Goal: Information Seeking & Learning: Learn about a topic

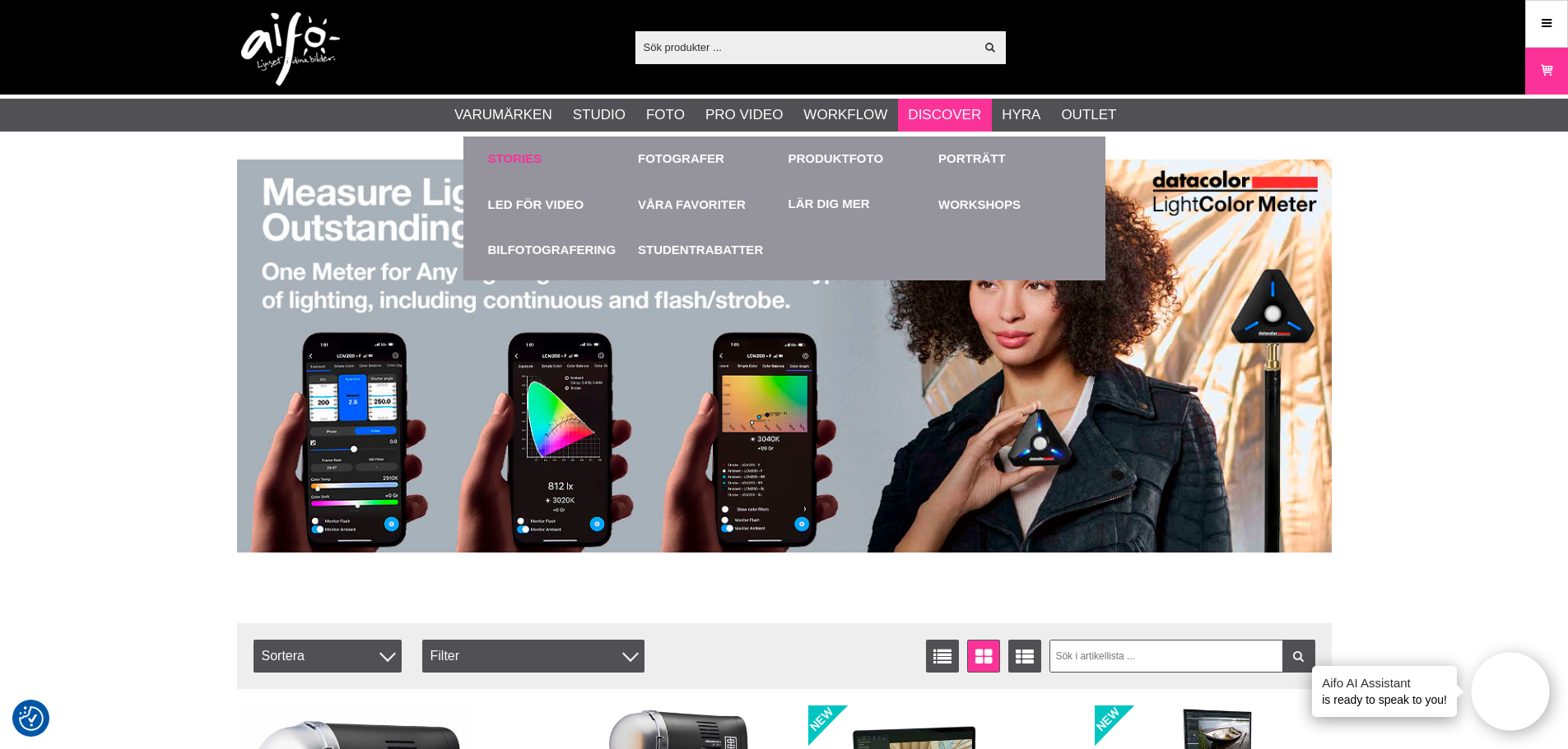
click at [530, 152] on link "Stories" at bounding box center [515, 159] width 54 height 19
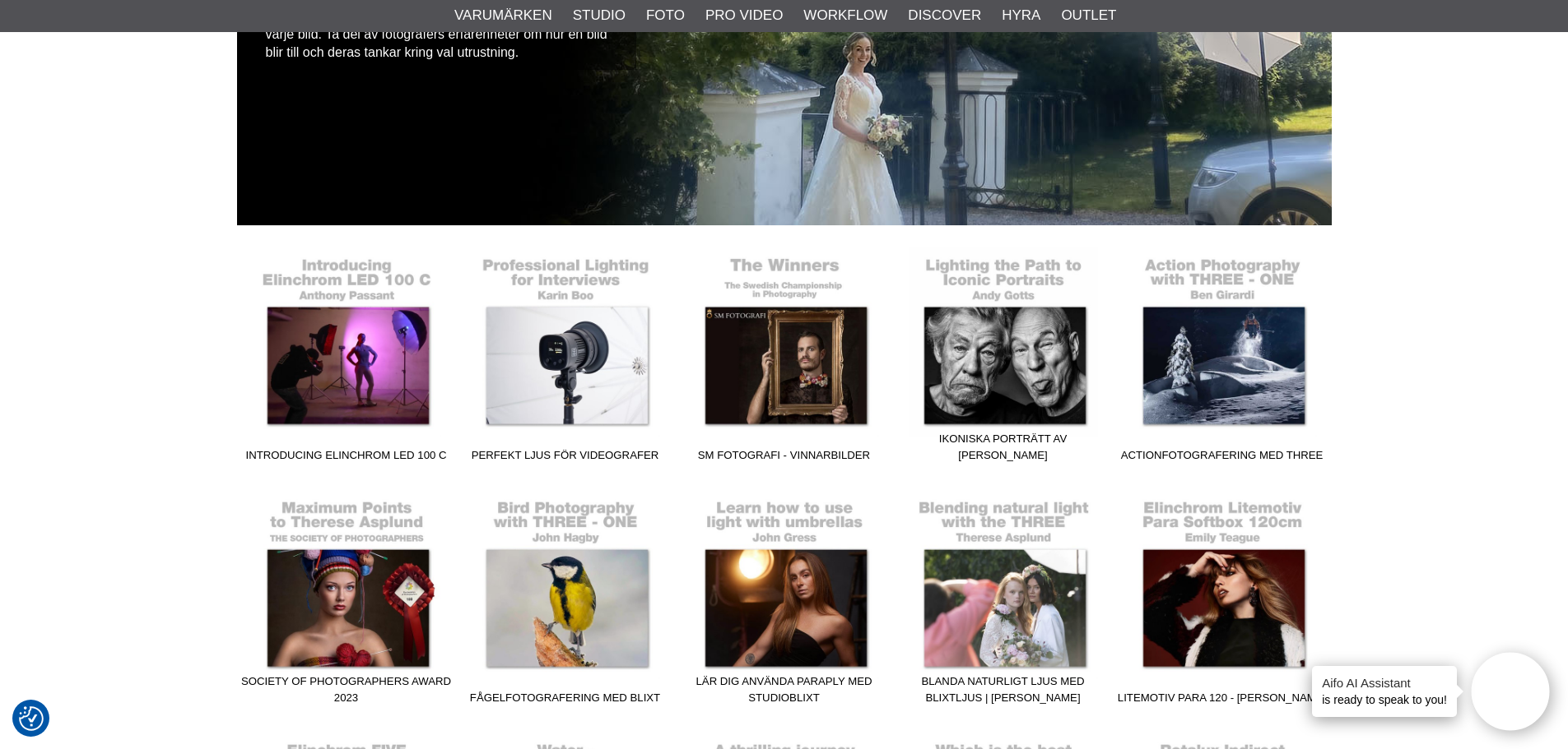
scroll to position [247, 0]
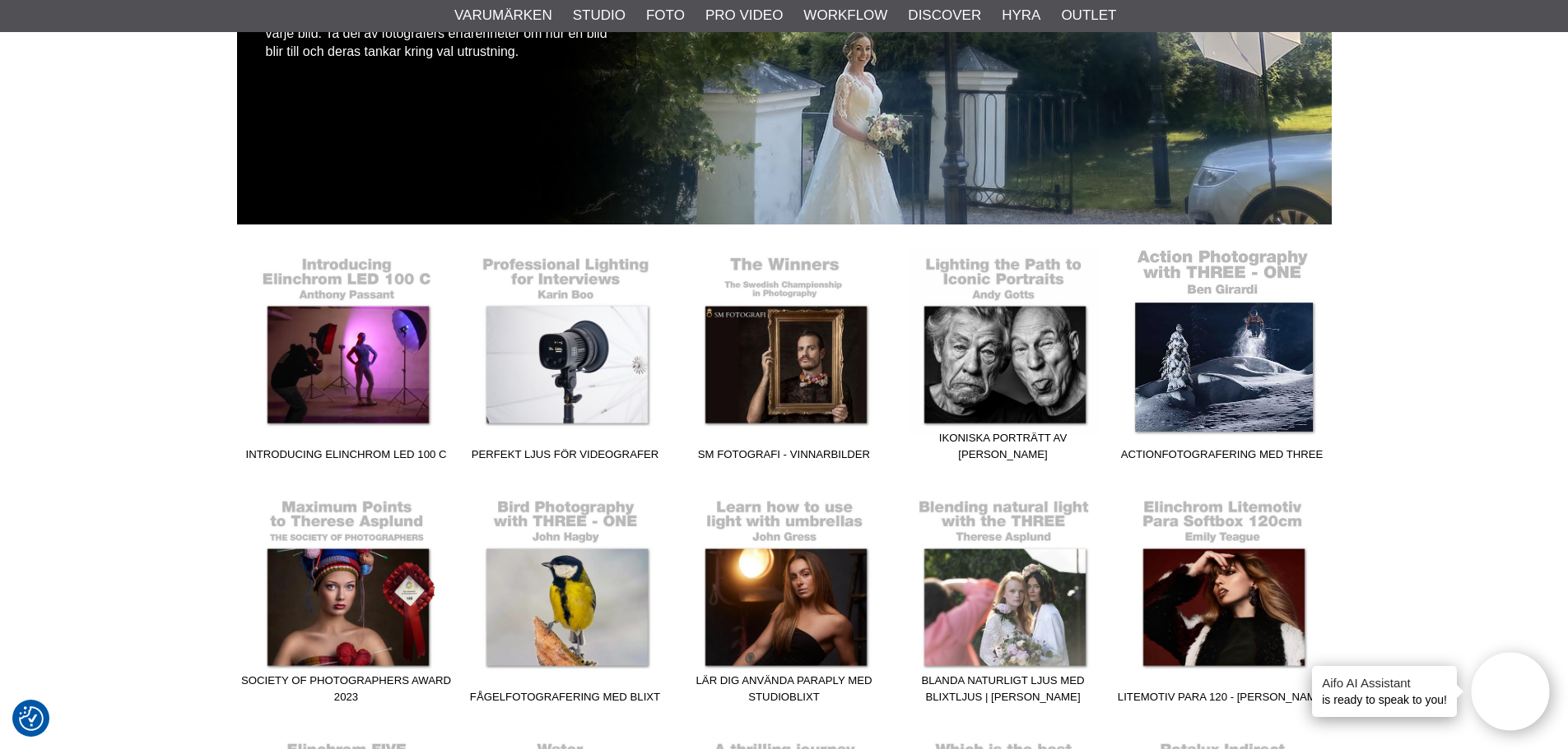
click at [1244, 341] on link "Actionfotografering med THREE" at bounding box center [1223, 357] width 219 height 222
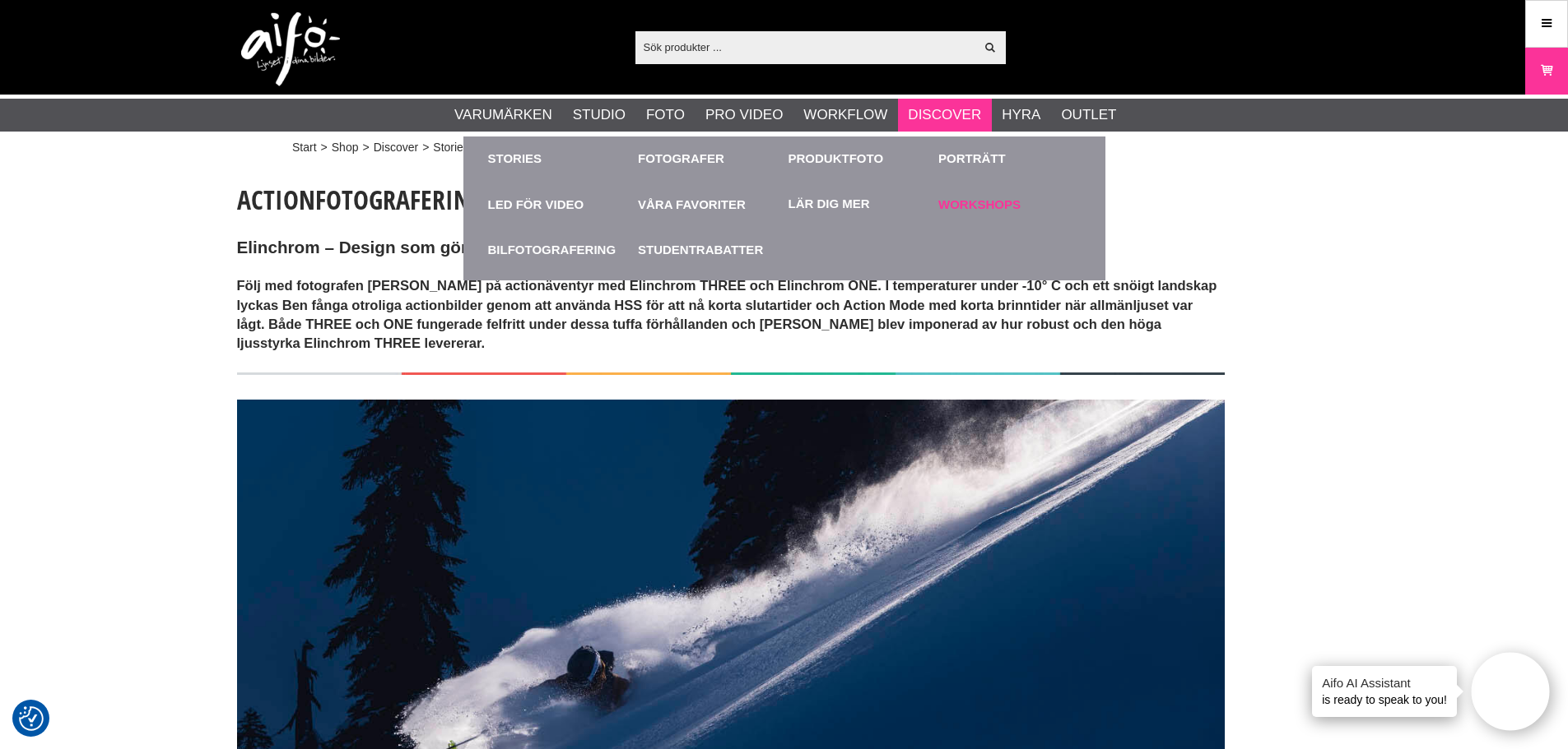
click at [969, 200] on link "Workshops" at bounding box center [1009, 204] width 143 height 45
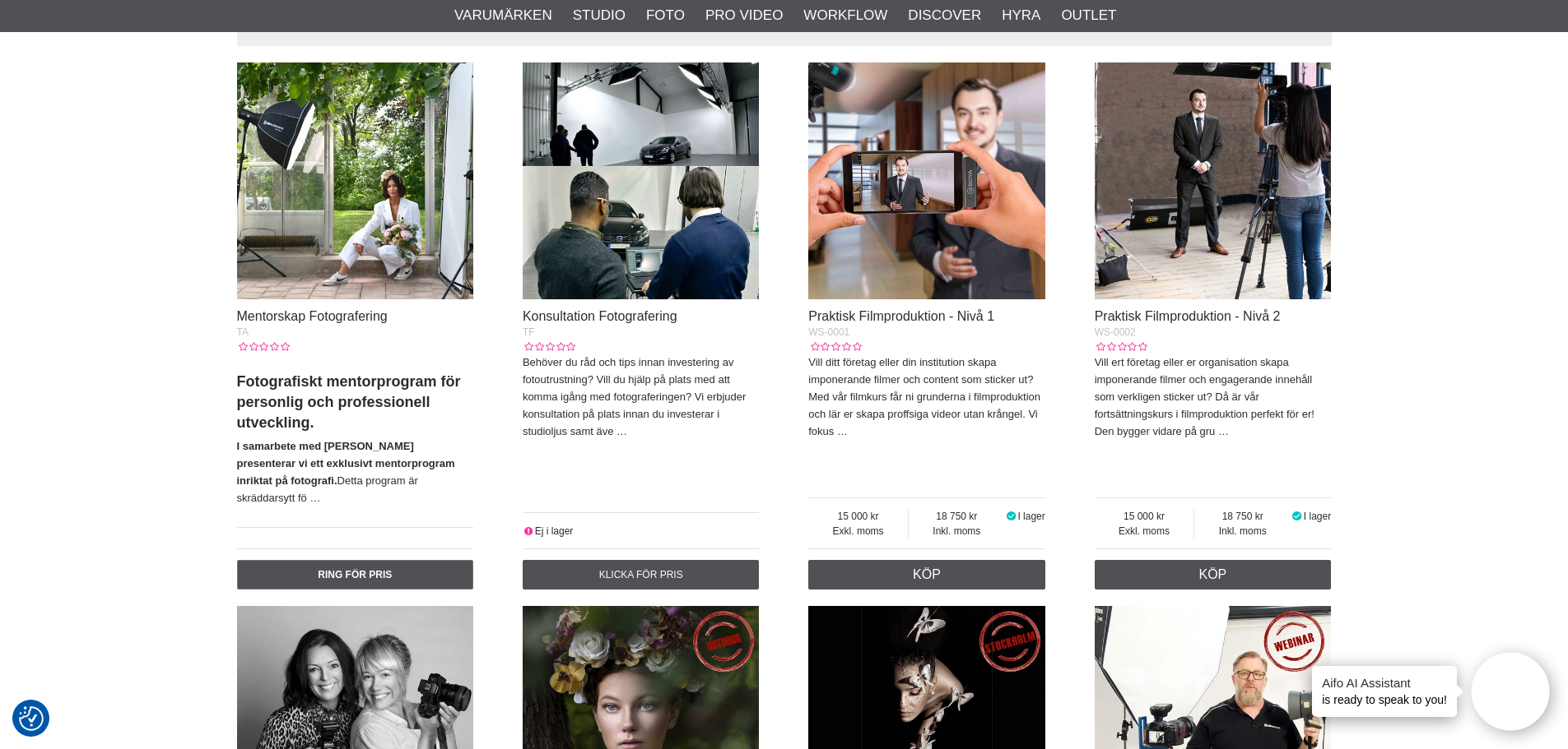
scroll to position [629, 0]
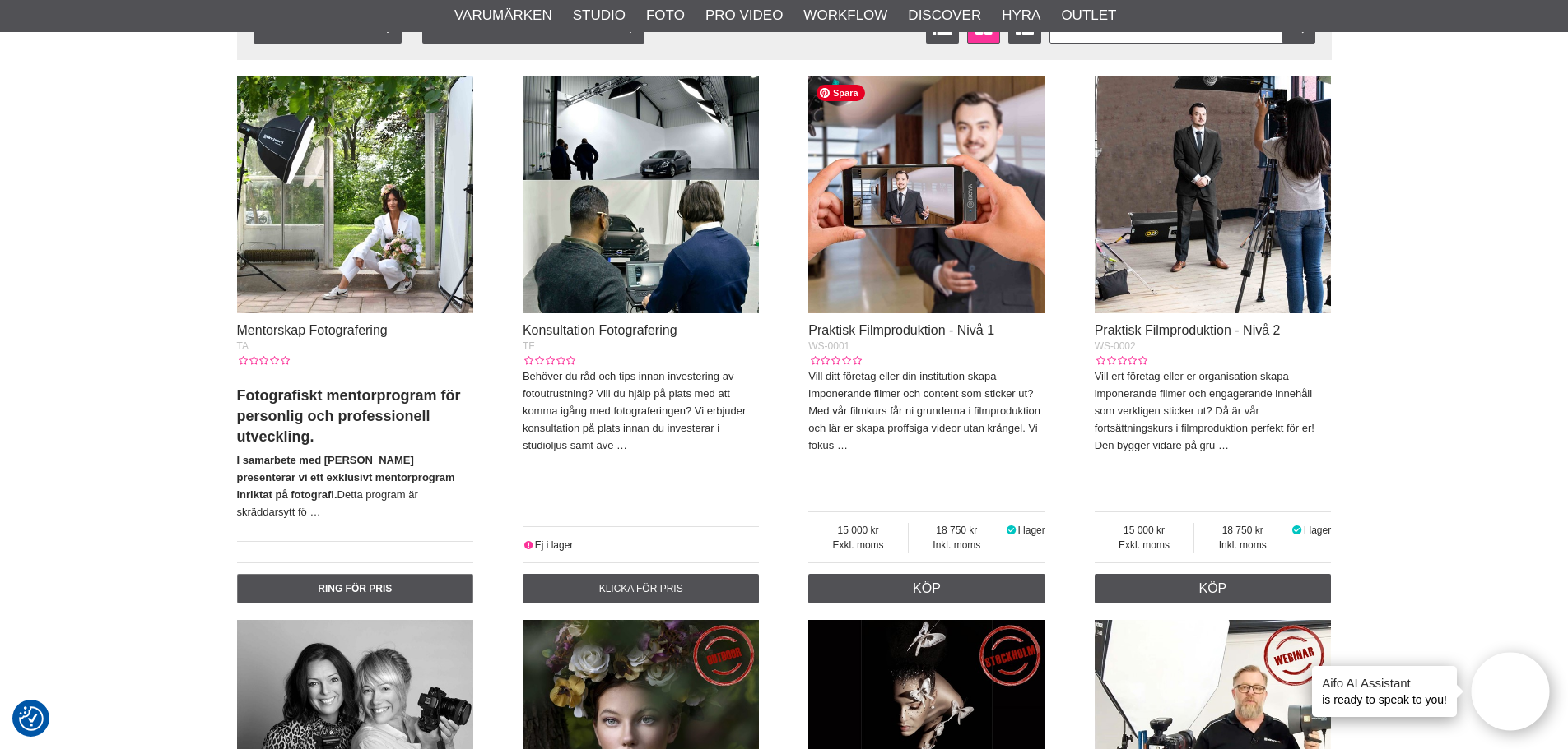
click at [944, 184] on img at bounding box center [926, 194] width 237 height 236
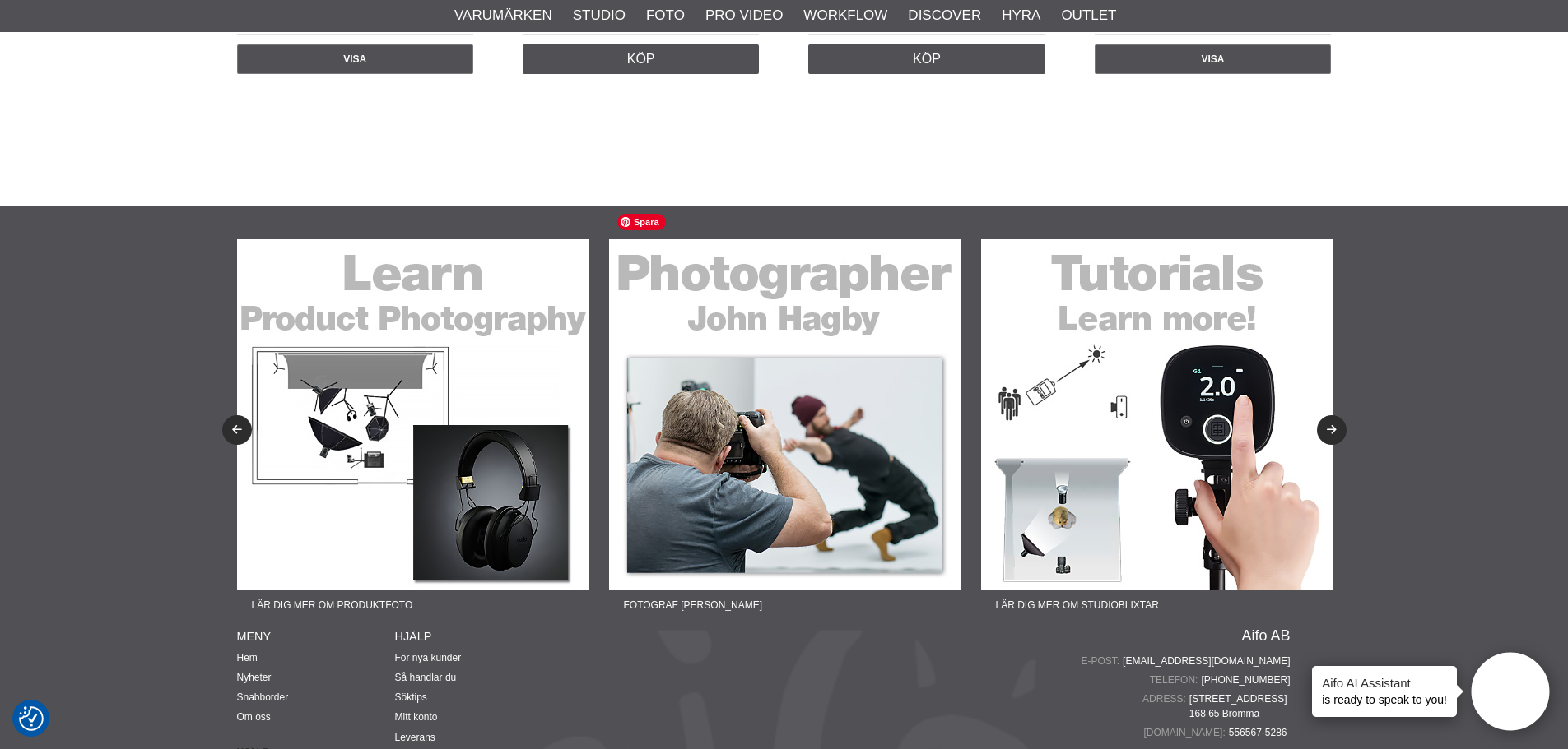
scroll to position [1699, 0]
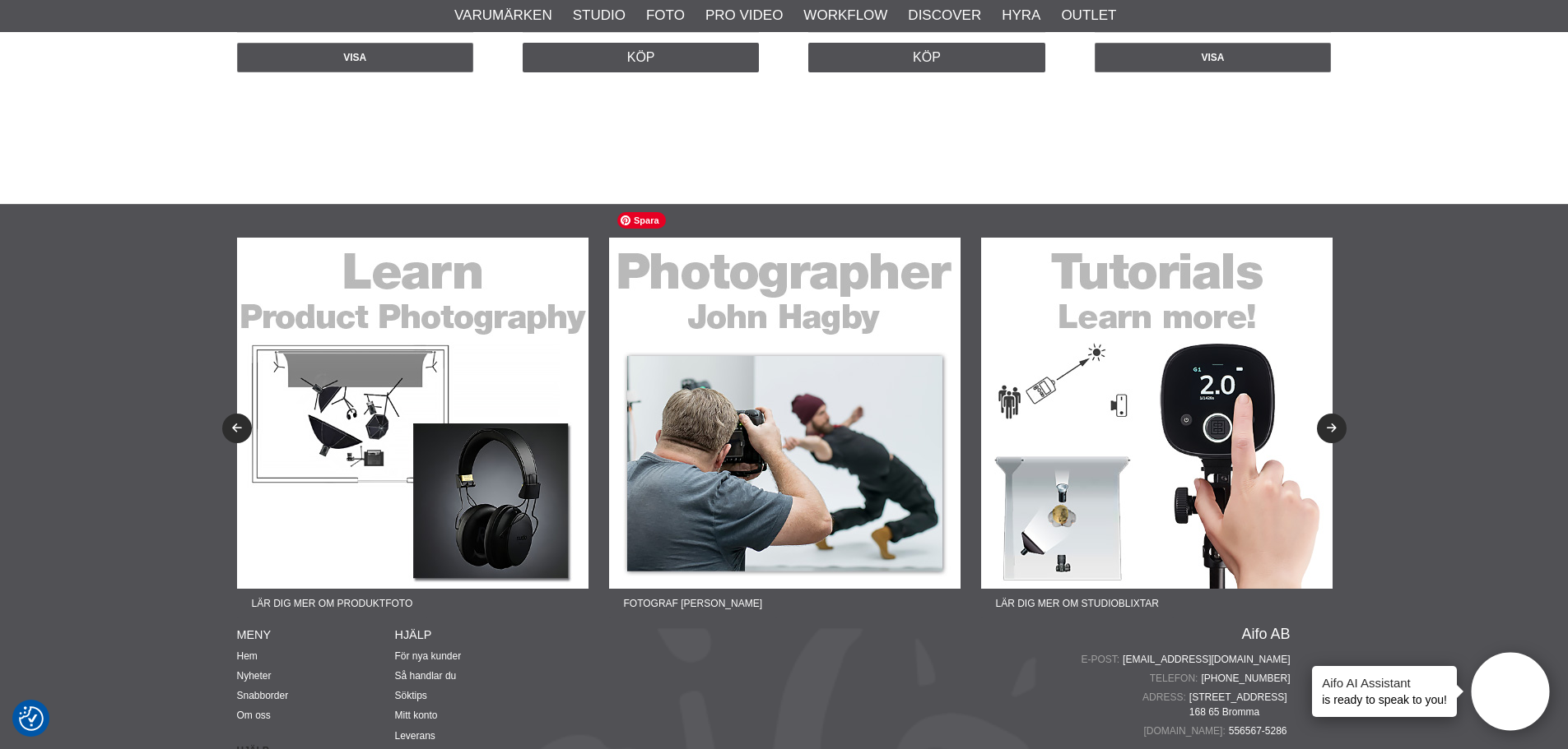
click at [765, 375] on img at bounding box center [785, 413] width 352 height 351
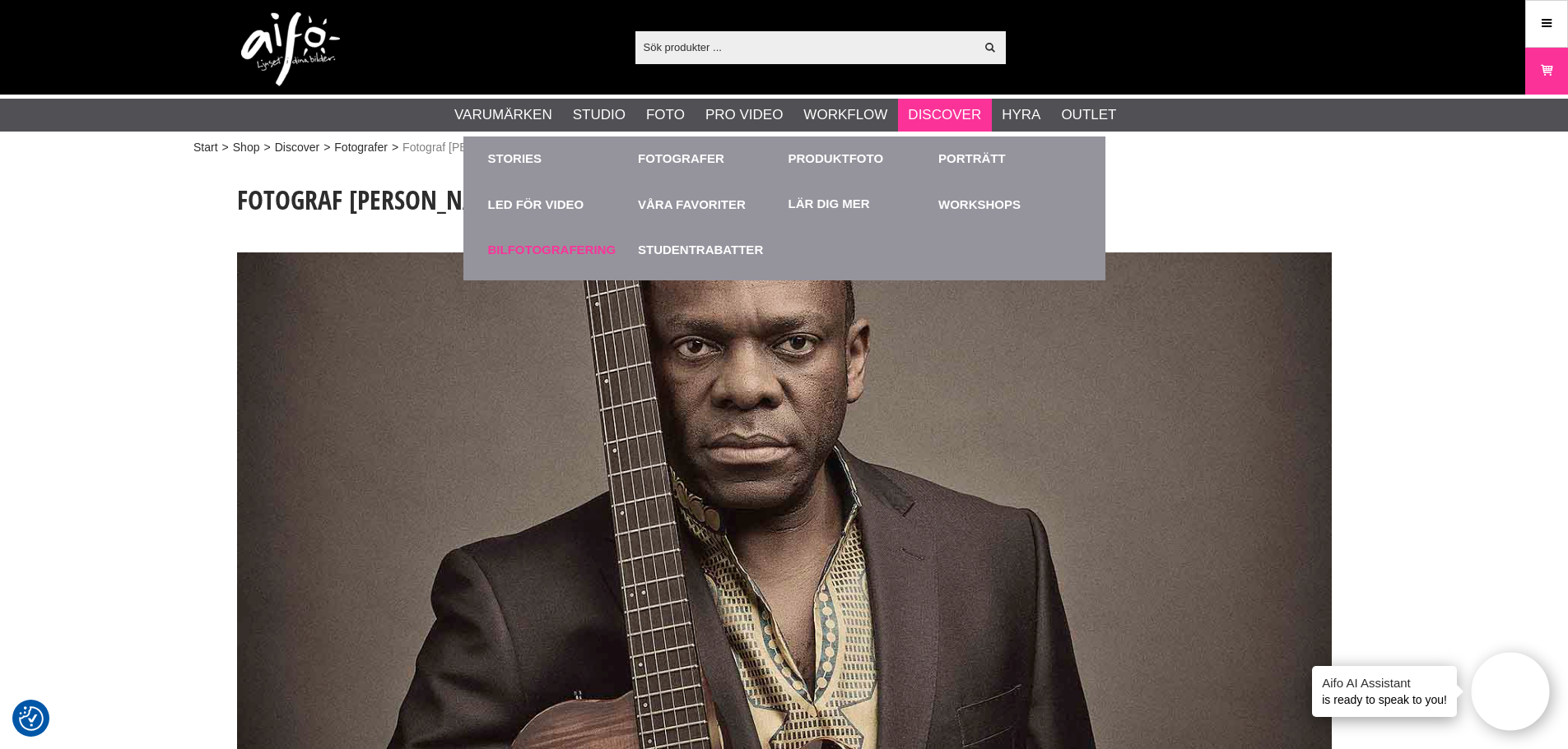
click at [587, 252] on link "Bilfotografering" at bounding box center [559, 249] width 143 height 45
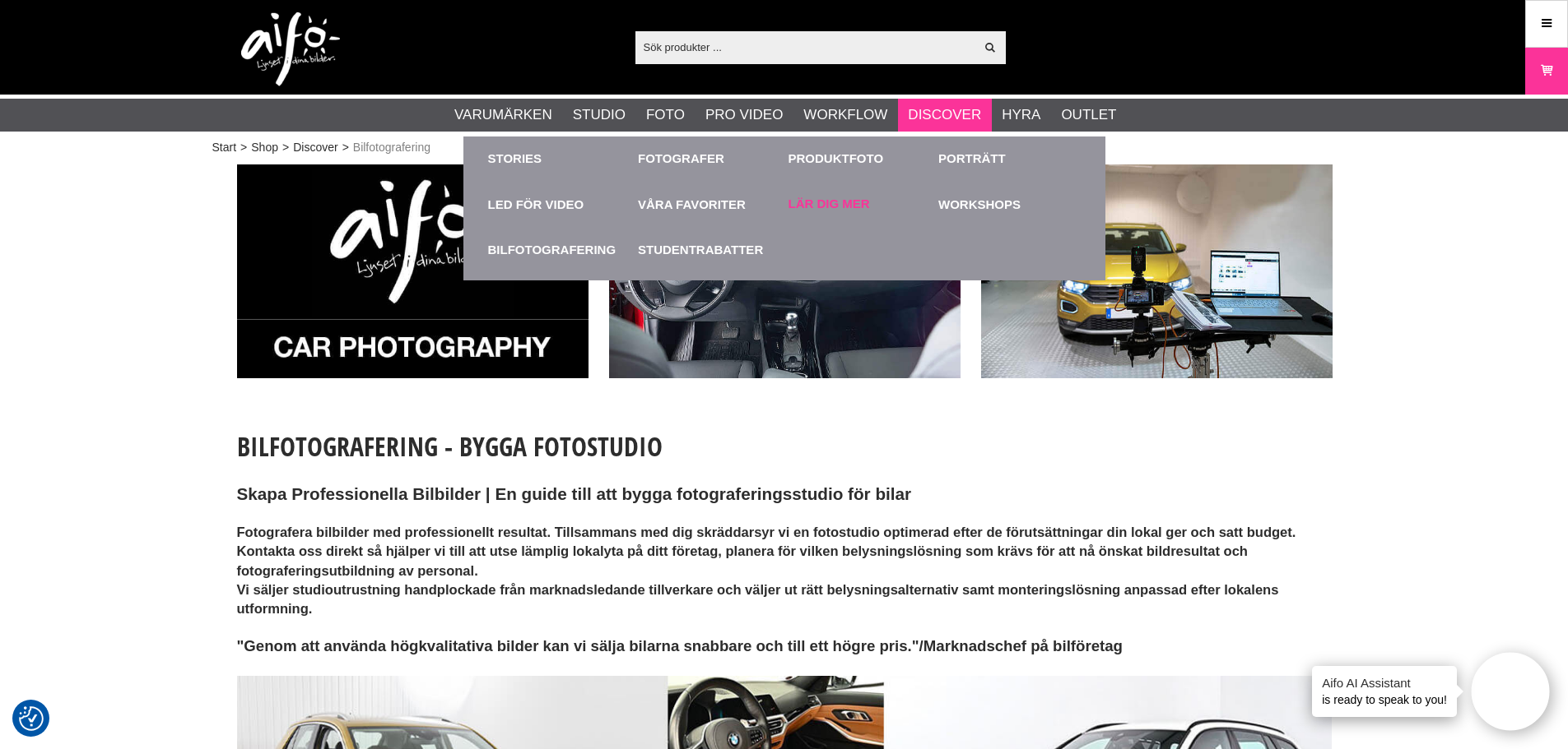
click at [837, 201] on link "Lär dig mer" at bounding box center [830, 204] width 82 height 19
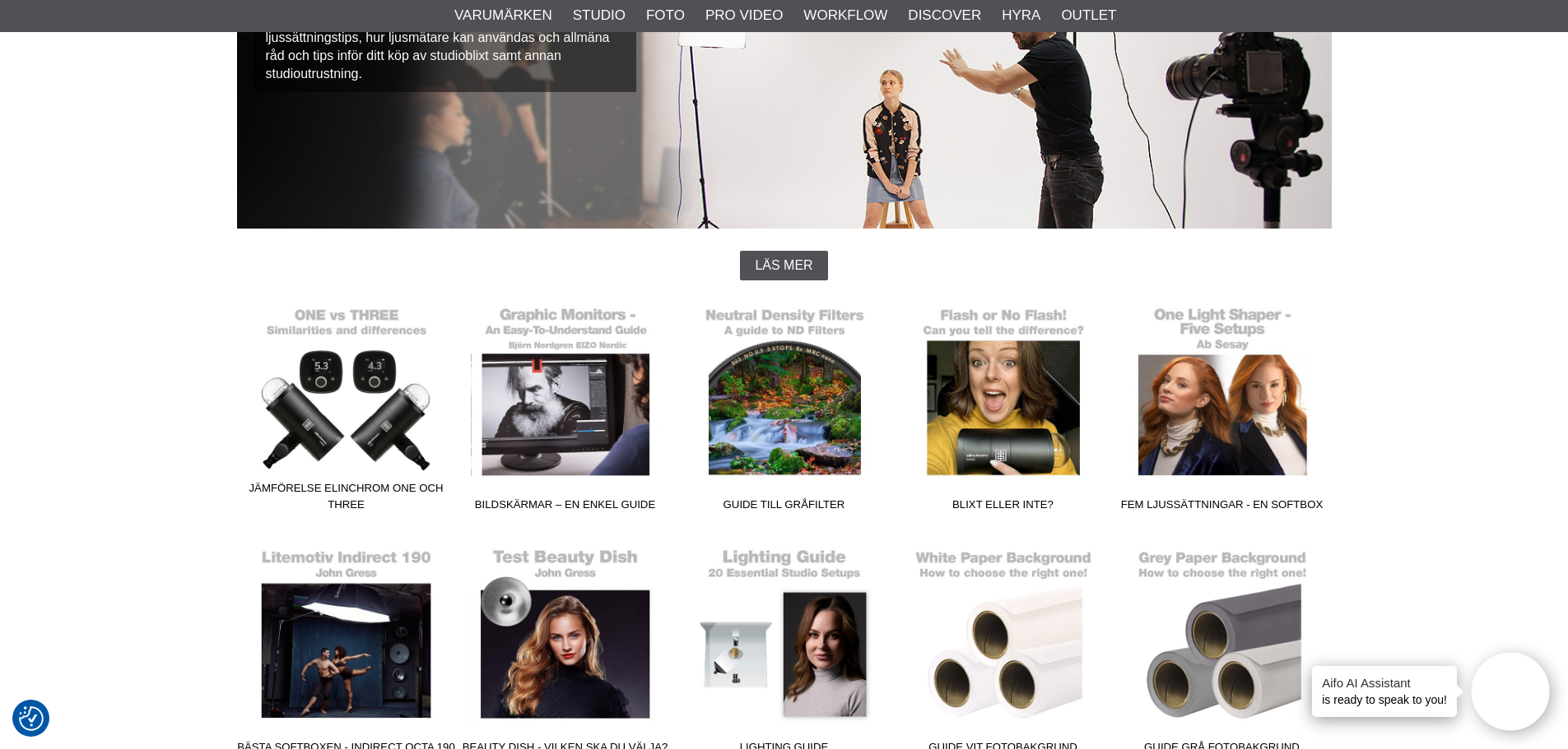
scroll to position [247, 0]
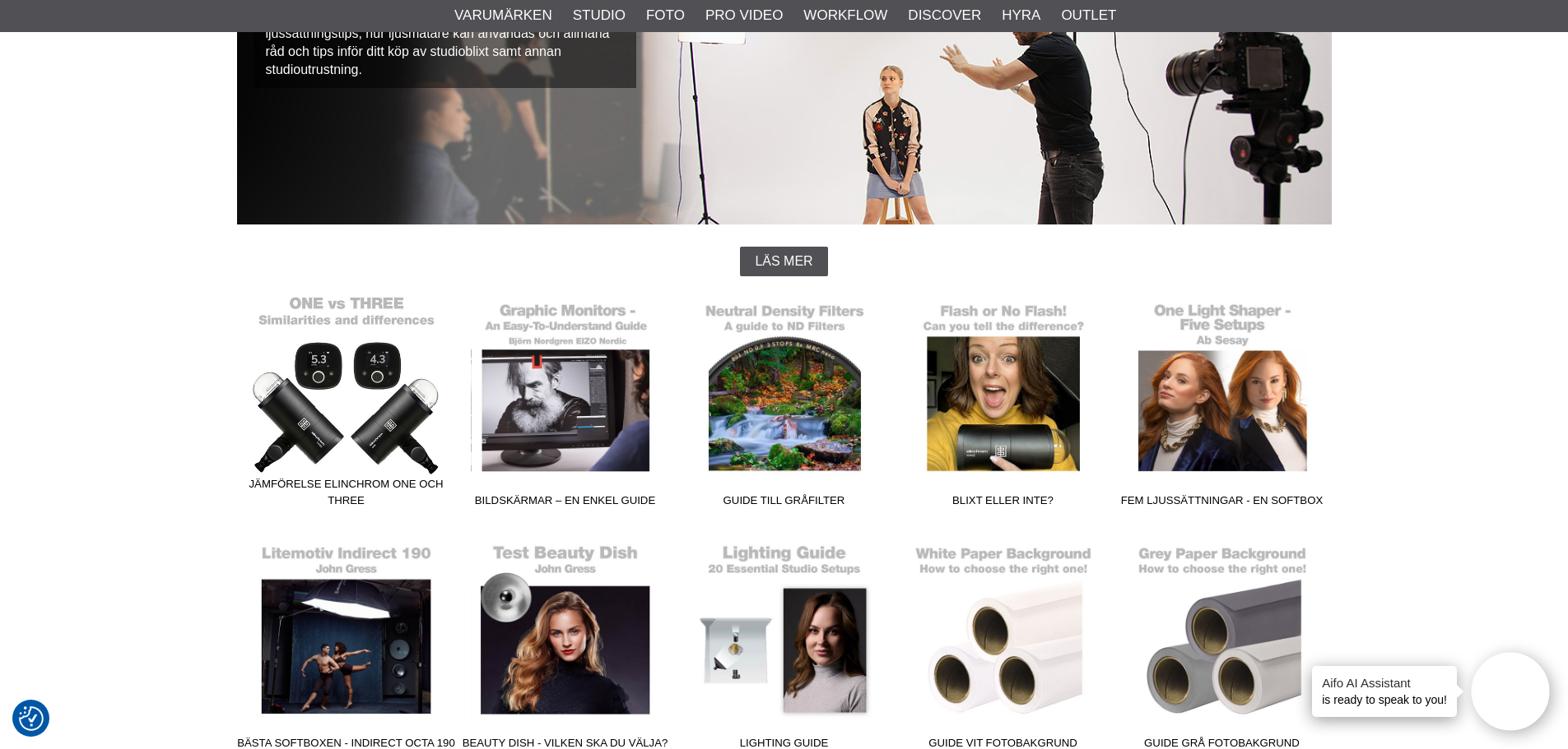
click at [354, 355] on link "Jämförelse Elinchrom ONE och THREE" at bounding box center [346, 403] width 219 height 222
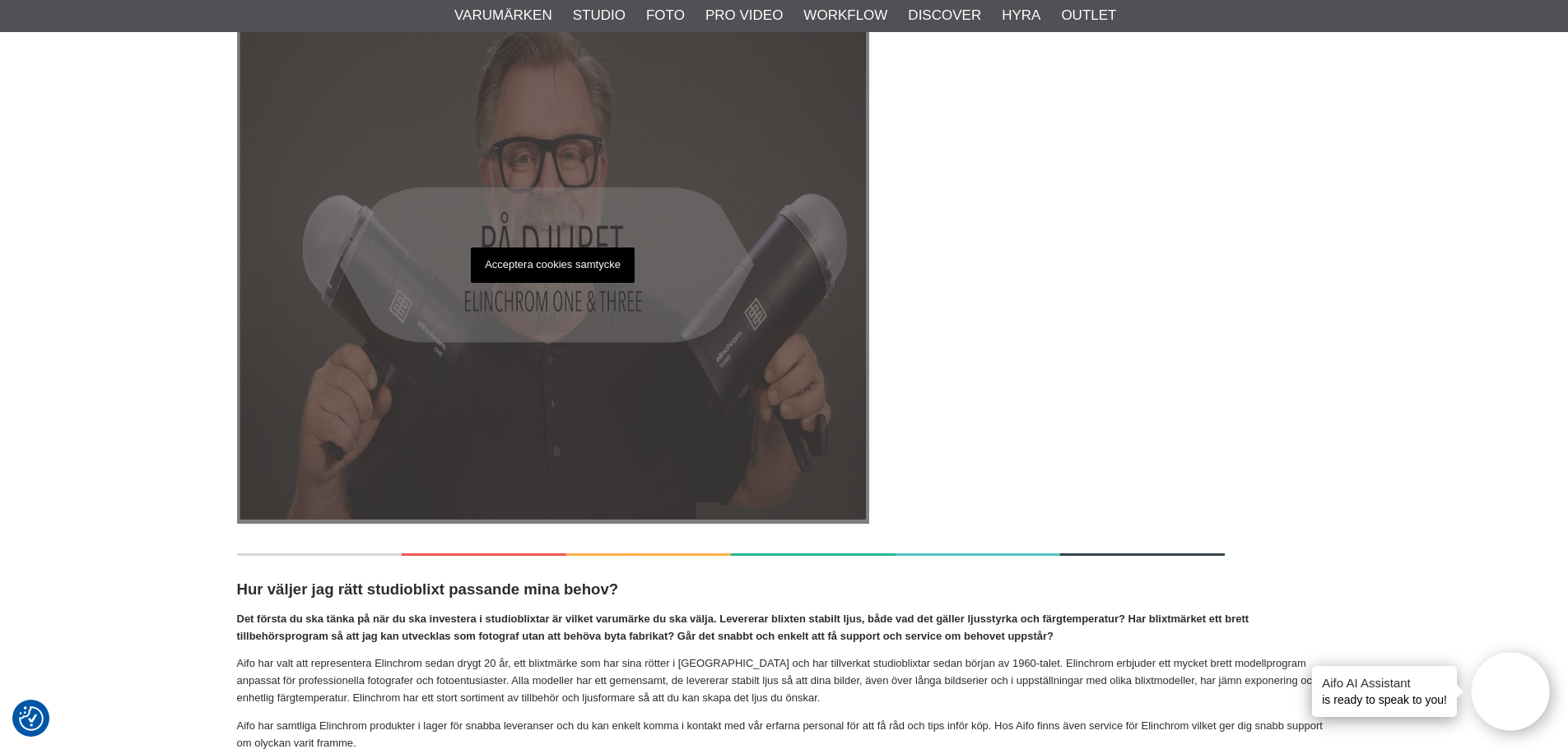
scroll to position [349, 0]
click at [567, 259] on p "Acceptera cookies samtycke" at bounding box center [552, 264] width 164 height 35
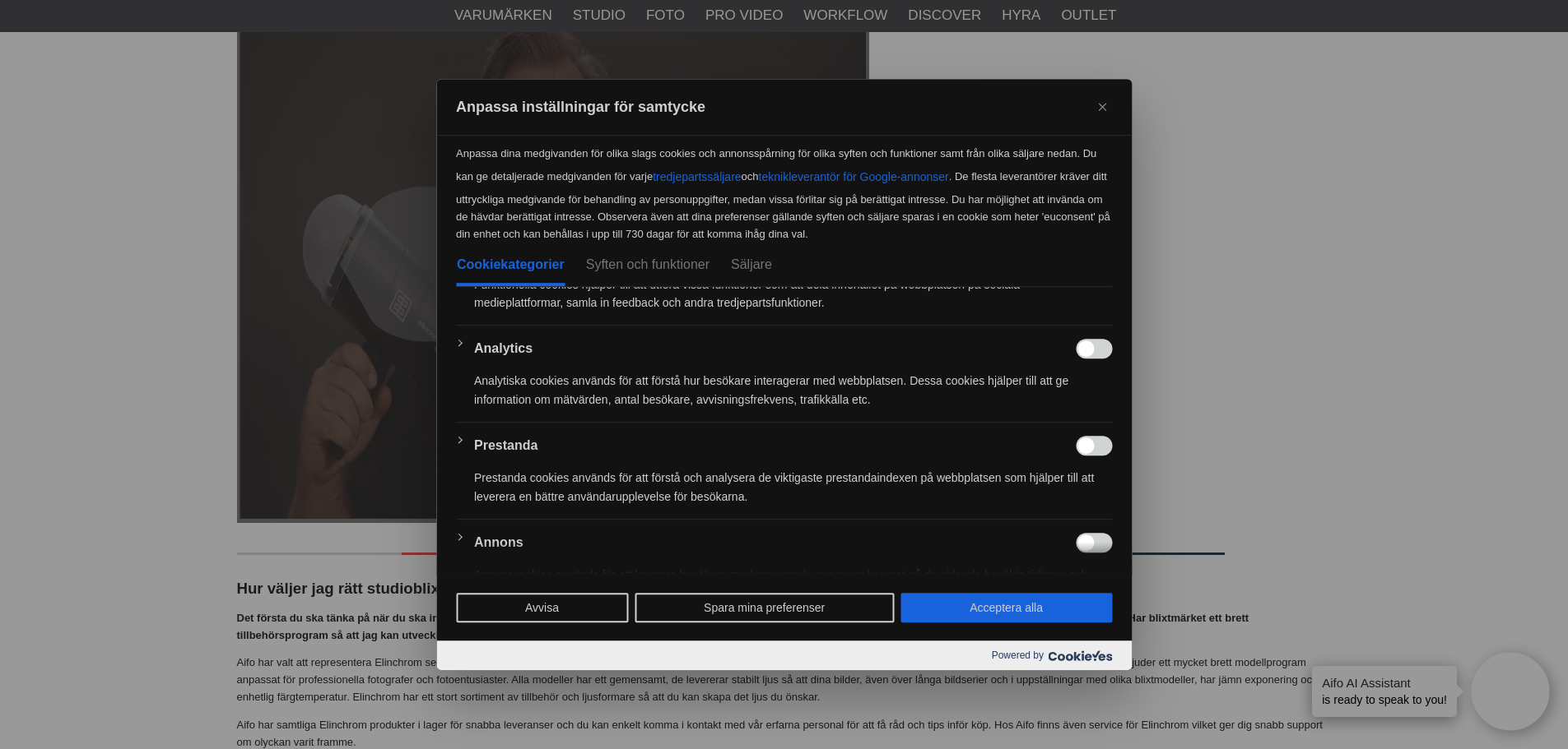
scroll to position [398, 0]
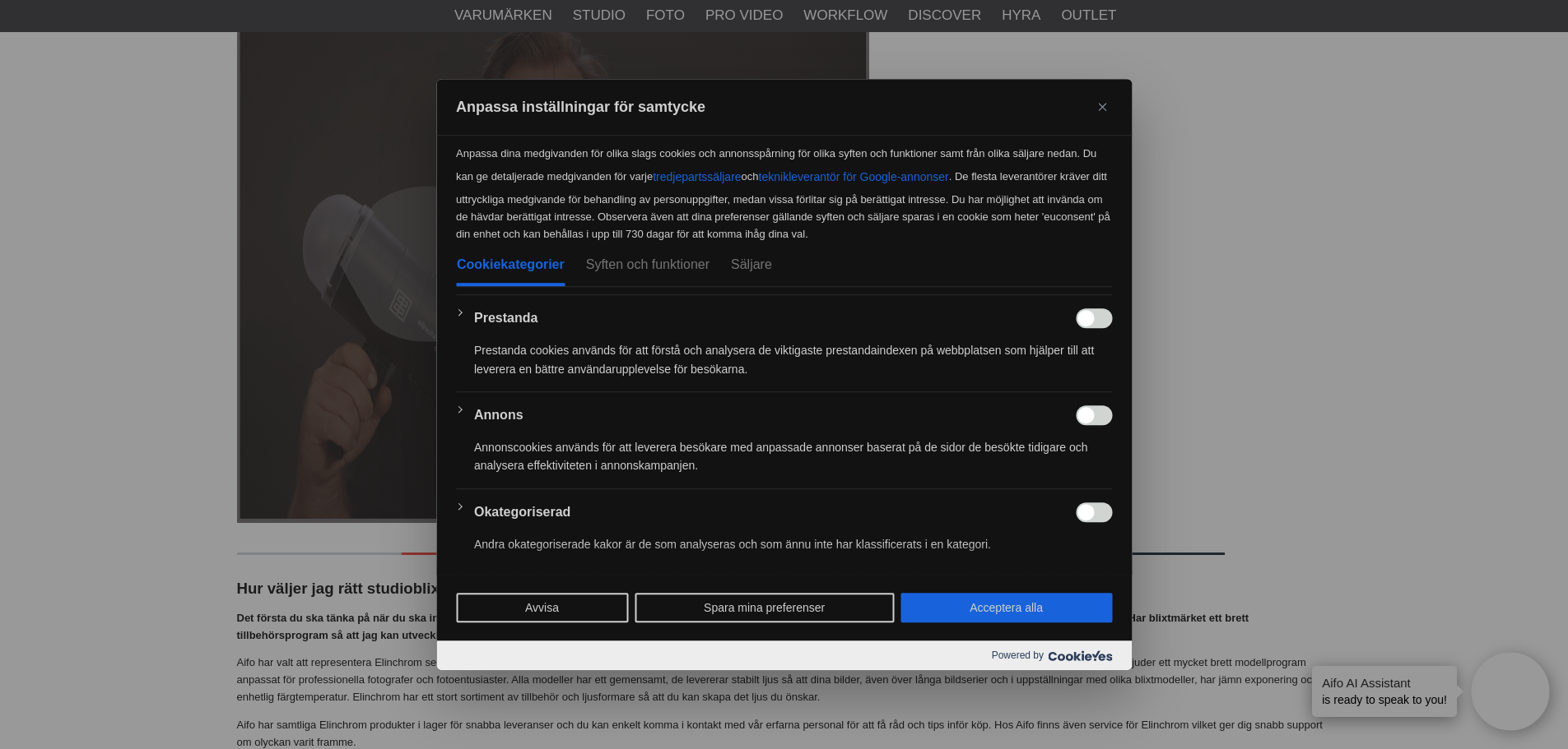
click at [753, 606] on button "Spara mina preferenser" at bounding box center [764, 608] width 260 height 29
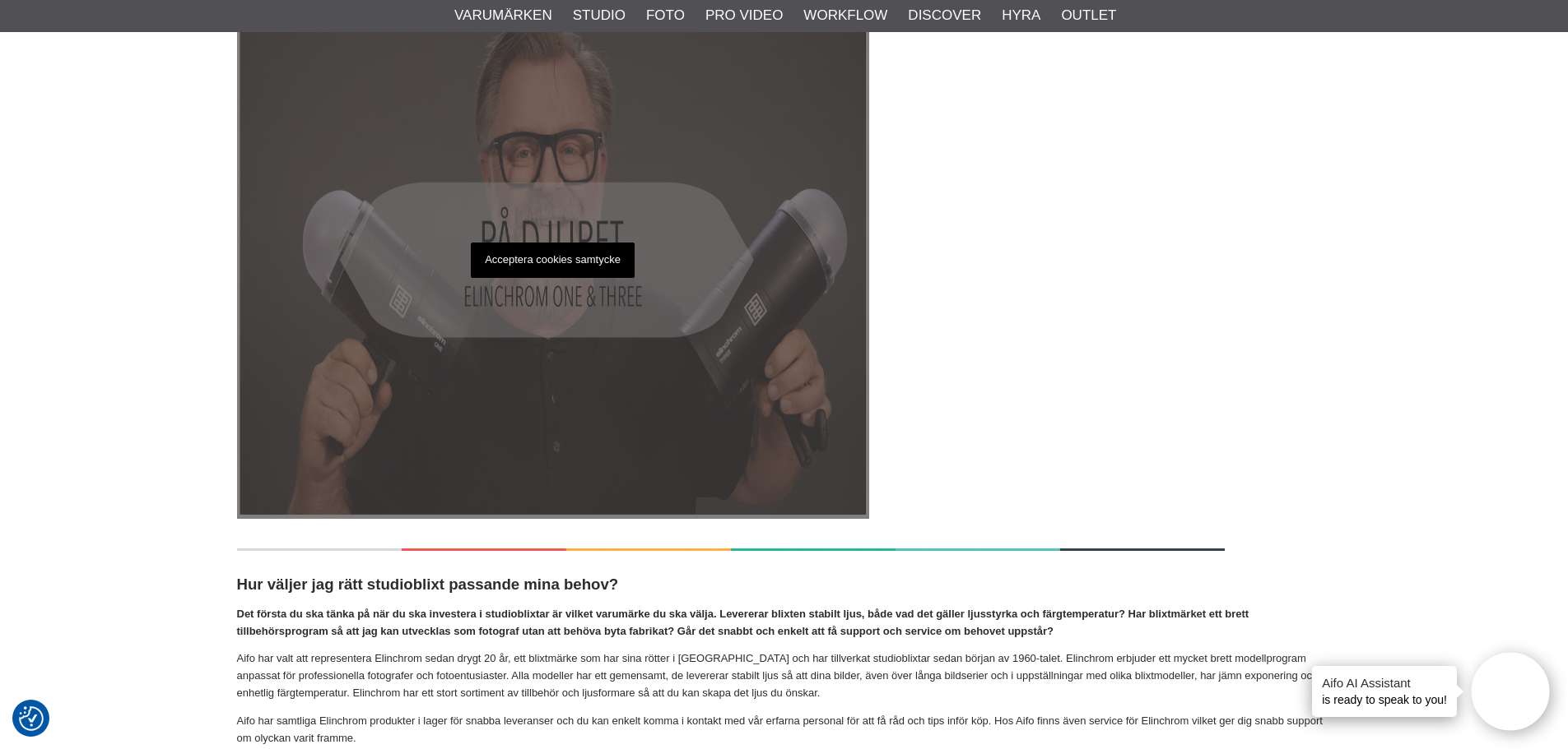
scroll to position [348, 0]
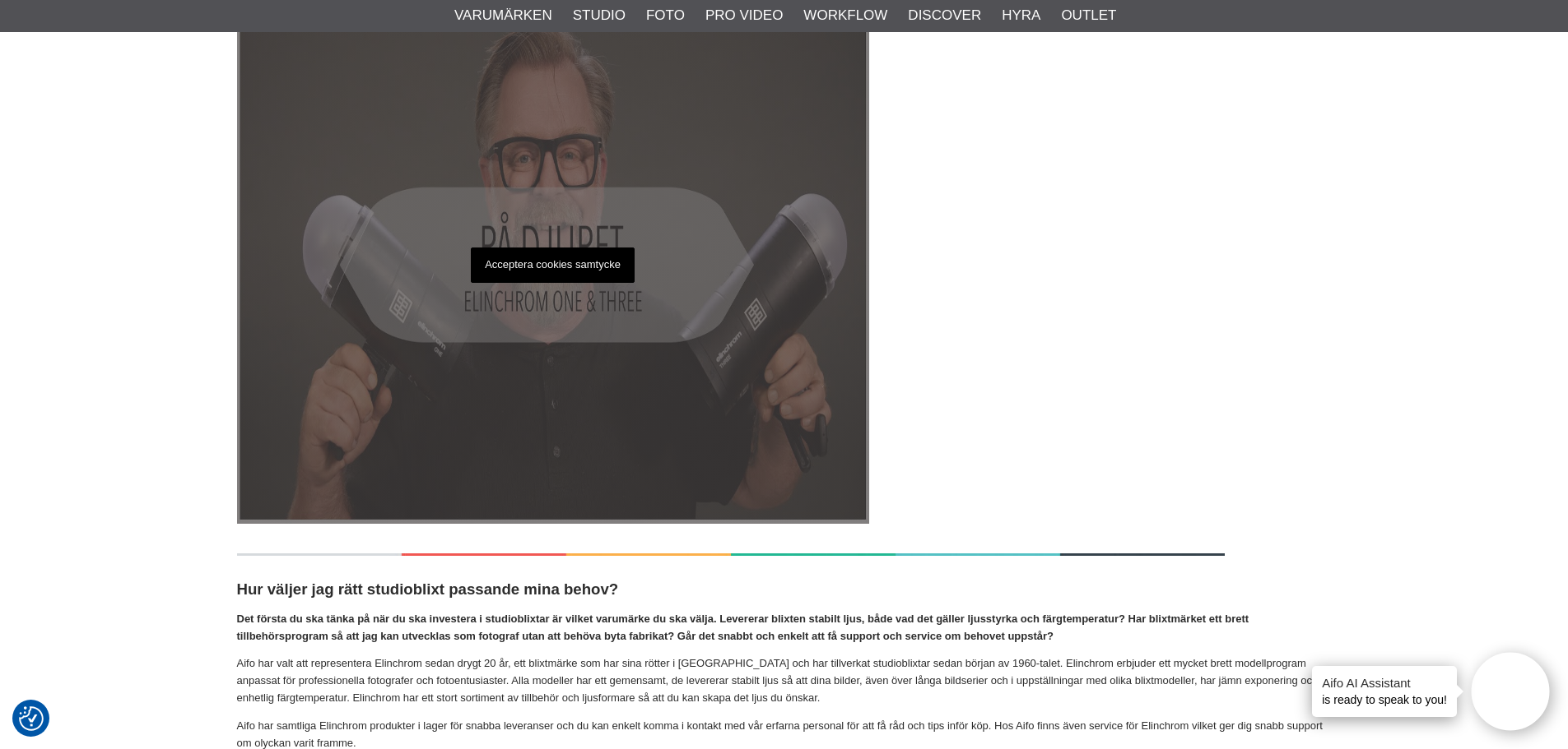
click at [547, 290] on div "Acceptera cookies samtycke" at bounding box center [552, 264] width 633 height 518
click at [579, 271] on p "Acceptera cookies samtycke" at bounding box center [552, 265] width 164 height 35
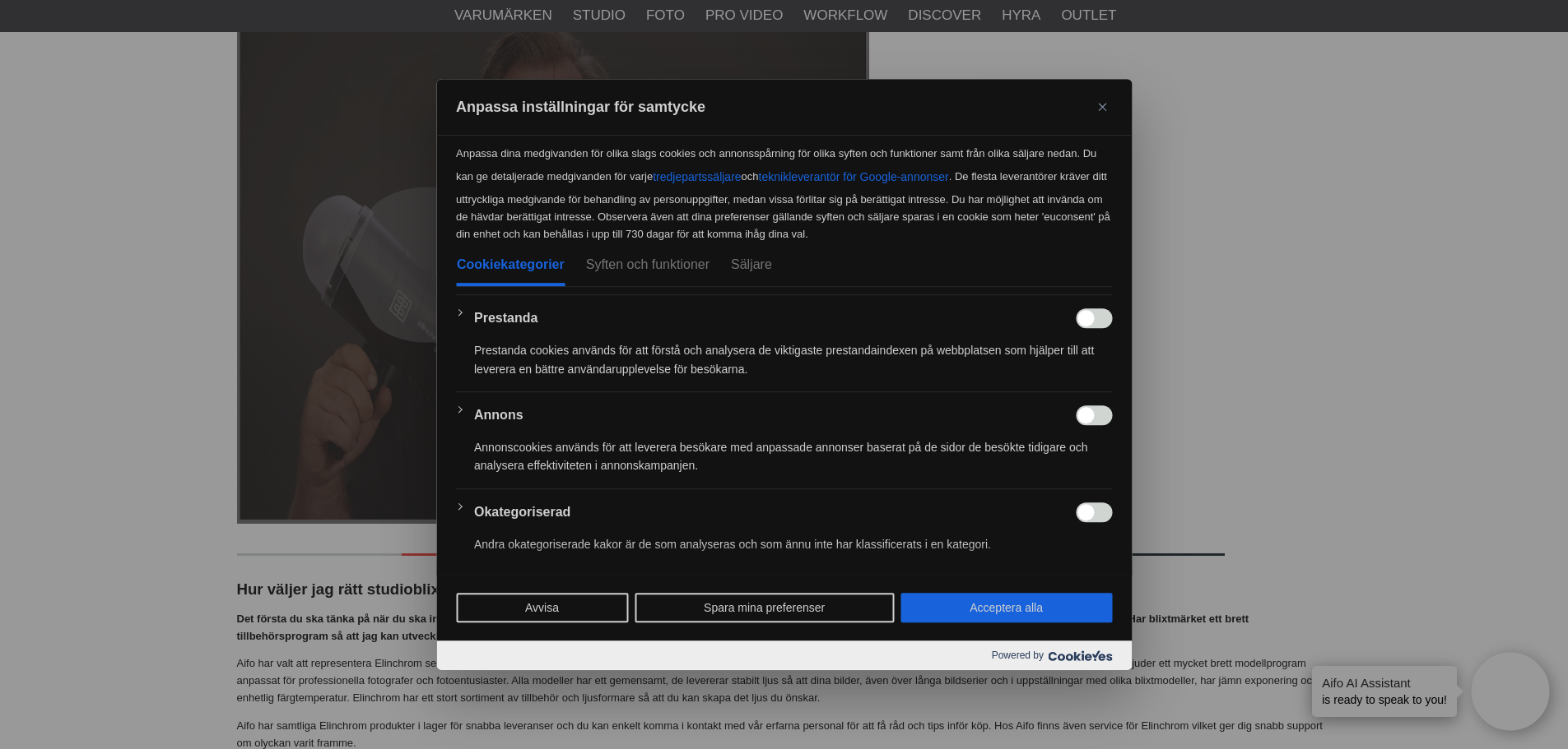
drag, startPoint x: 1031, startPoint y: 605, endPoint x: 1068, endPoint y: 598, distance: 37.7
click at [1031, 605] on button "Acceptera alla" at bounding box center [1006, 608] width 212 height 29
checkbox input "true"
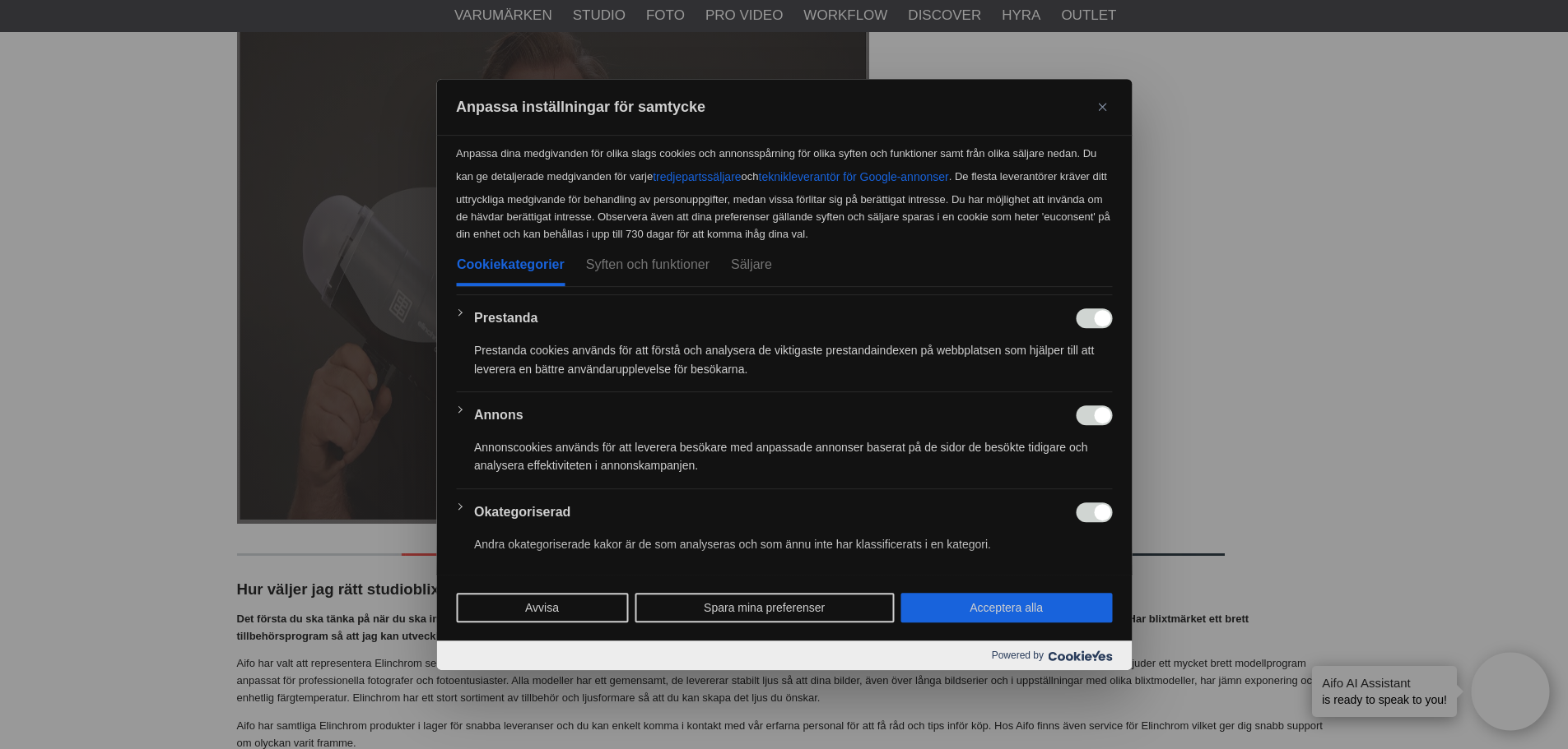
checkbox input "true"
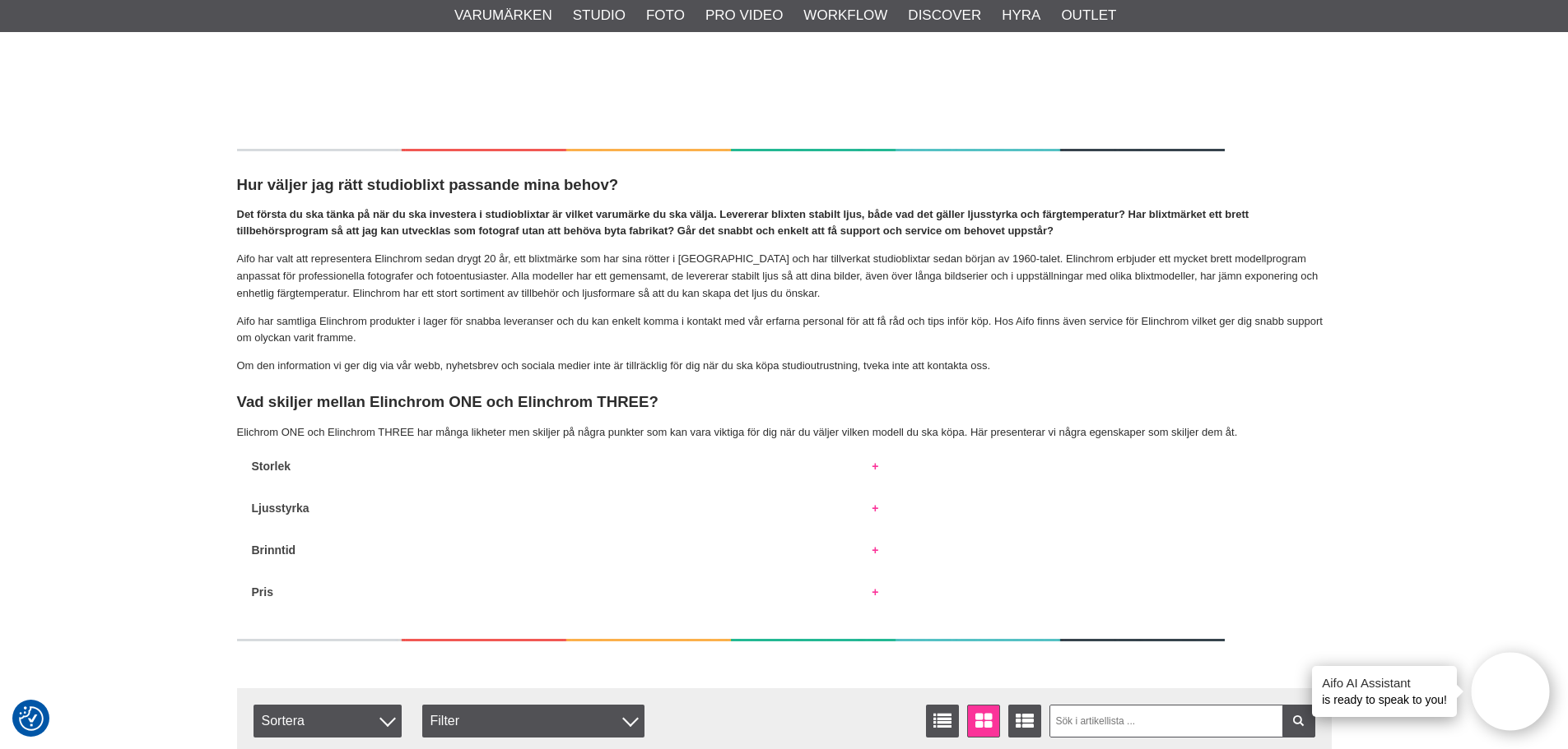
scroll to position [759, 0]
click at [874, 512] on button "Ljusstyrka" at bounding box center [564, 503] width 656 height 21
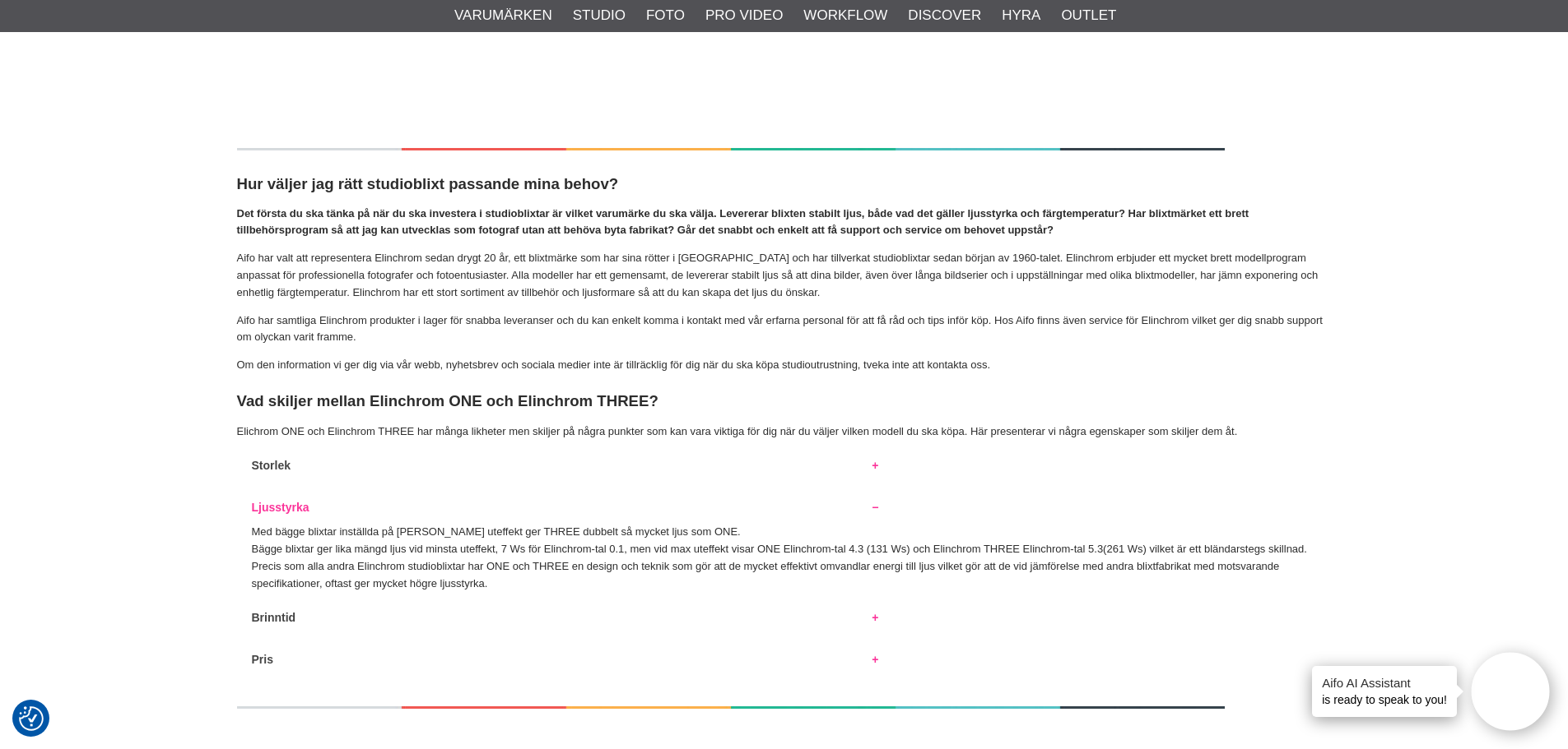
drag, startPoint x: 876, startPoint y: 511, endPoint x: 305, endPoint y: 430, distance: 576.7
click at [870, 511] on button "Ljusstyrka" at bounding box center [564, 503] width 656 height 21
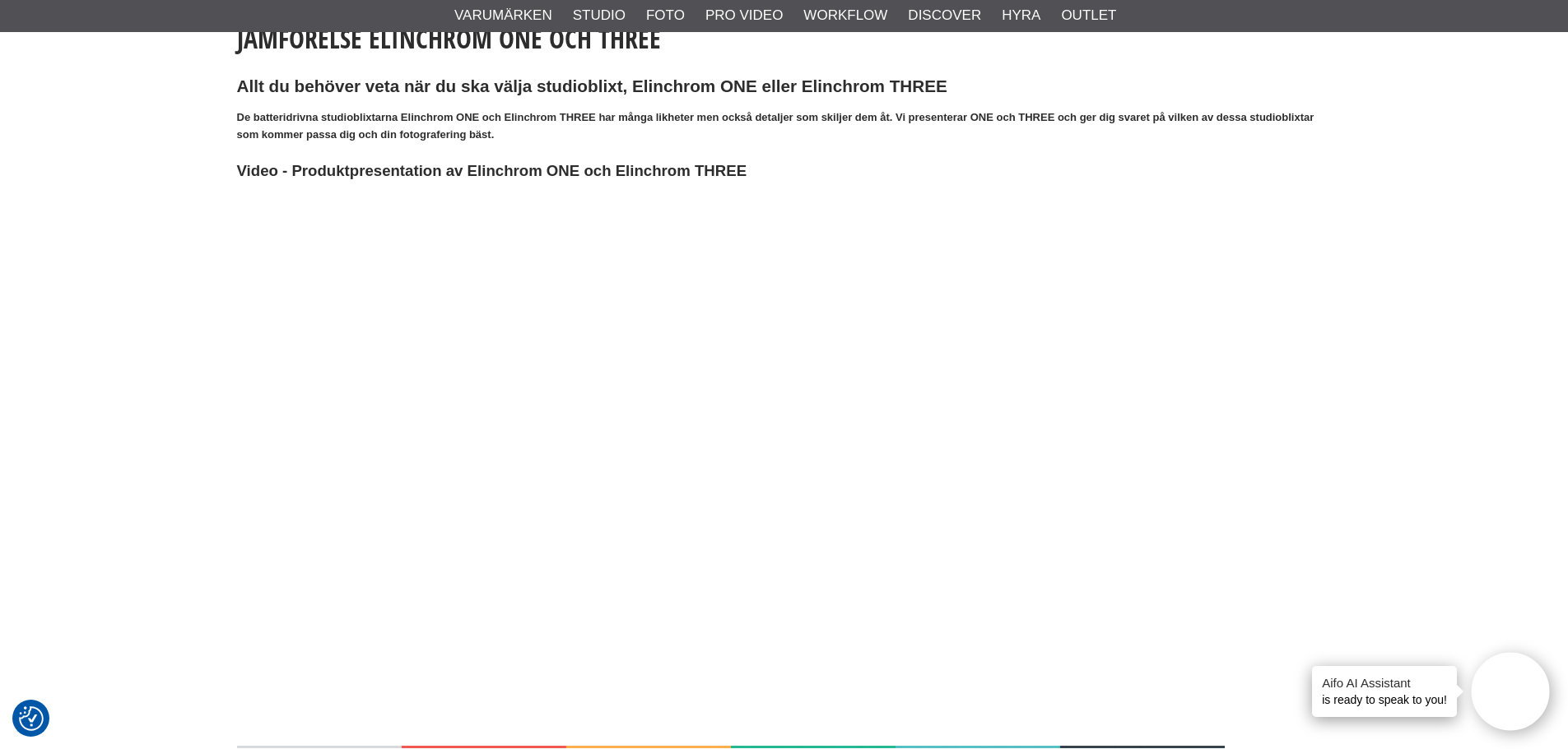
scroll to position [167, 0]
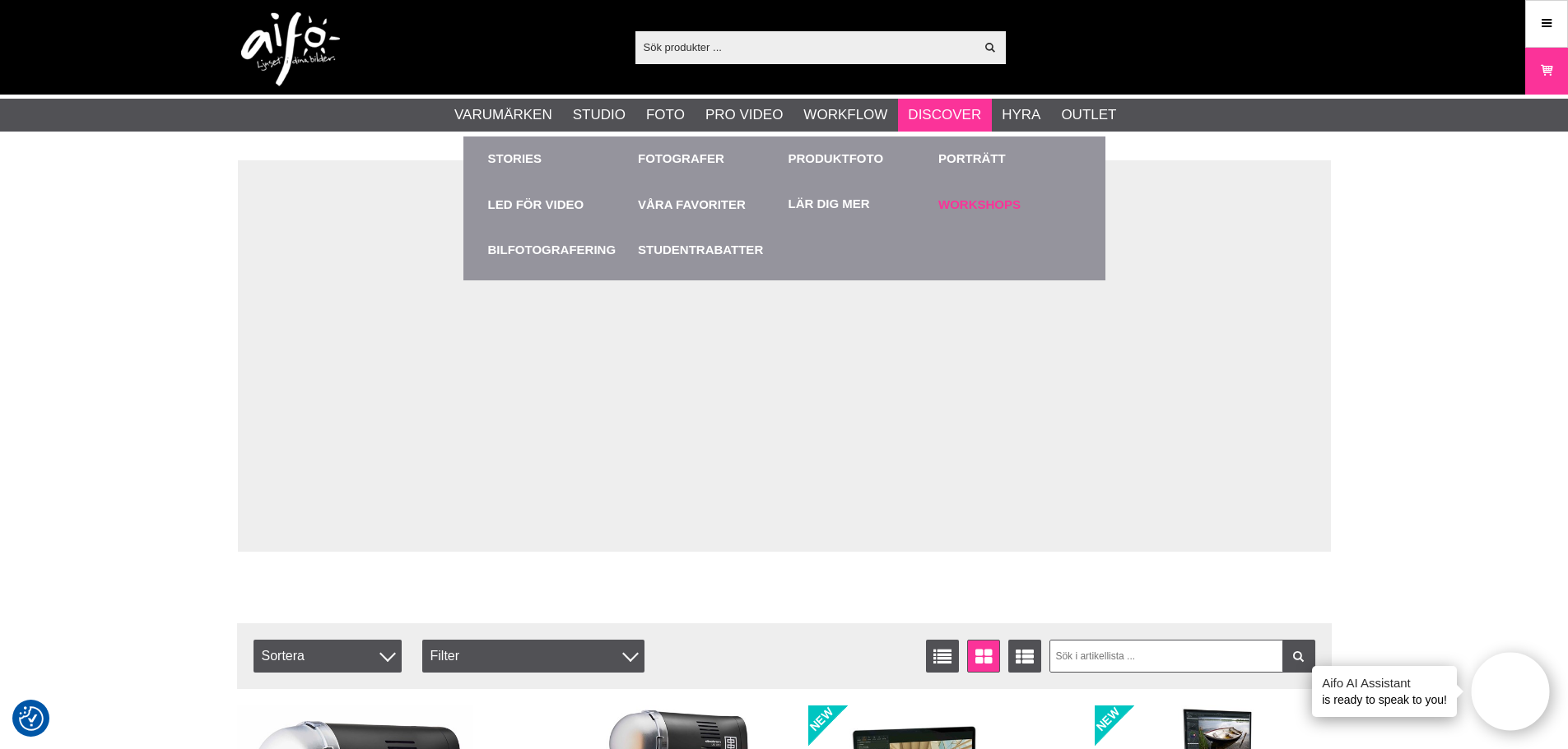
click at [968, 197] on link "Workshops" at bounding box center [1009, 204] width 143 height 45
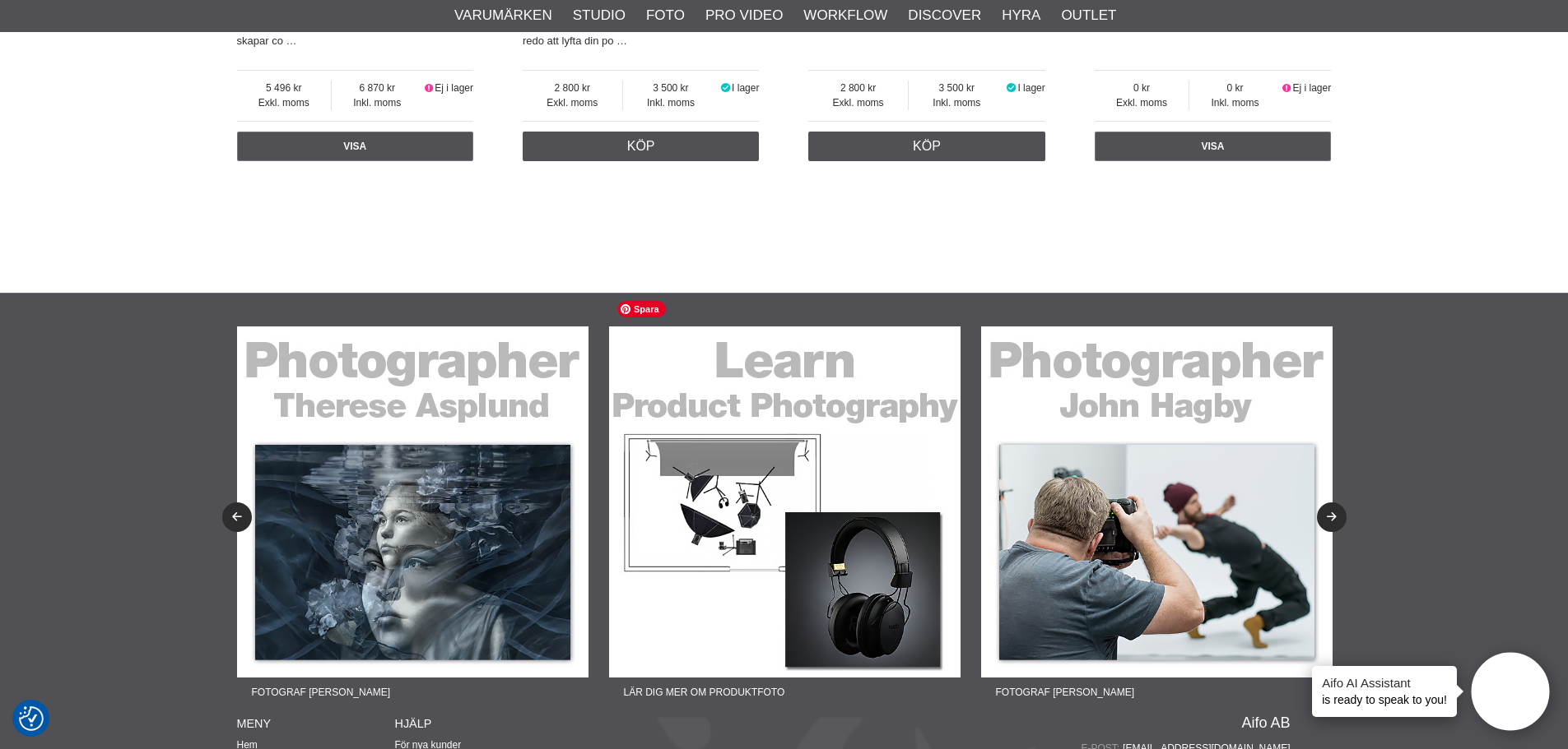
scroll to position [1604, 0]
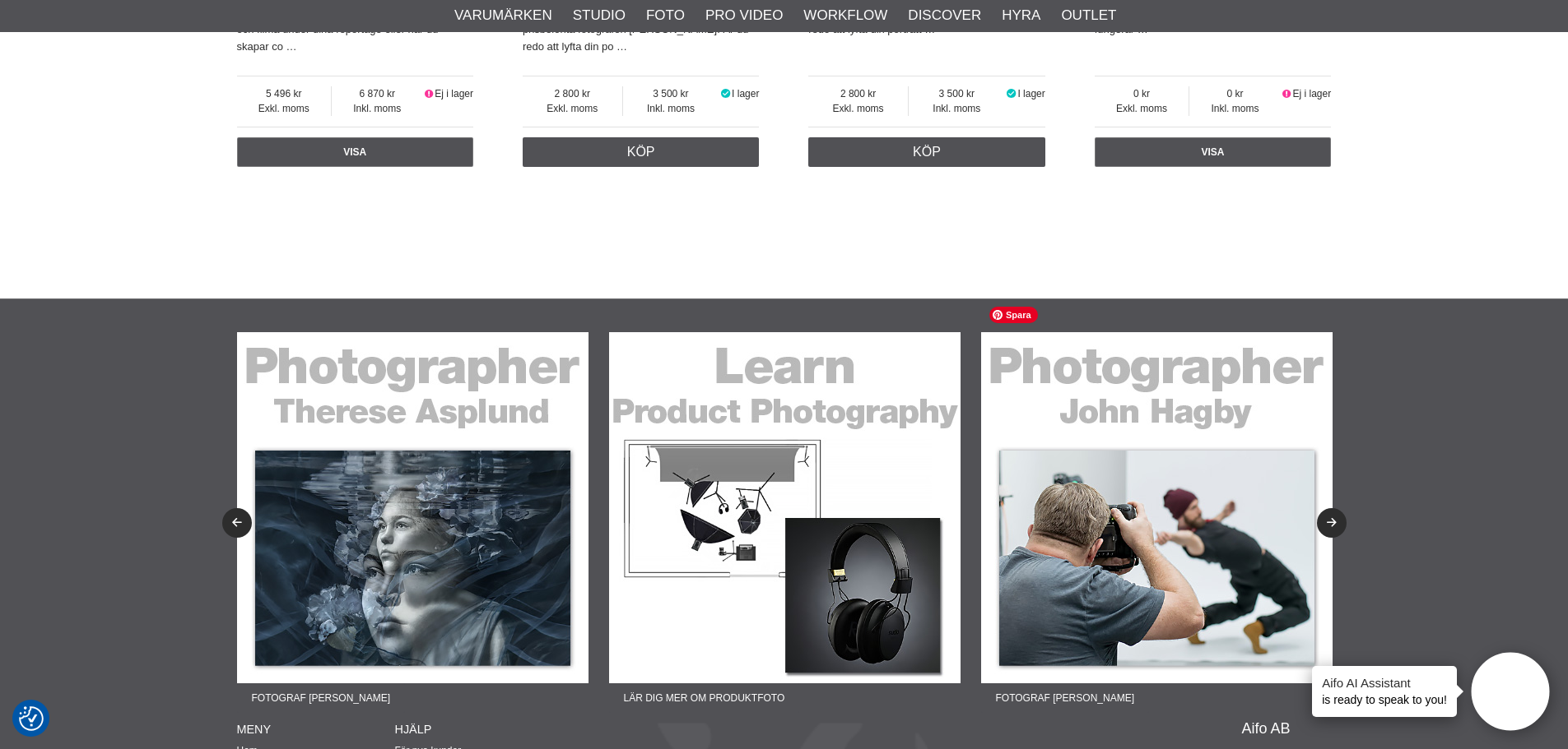
click at [1156, 487] on img at bounding box center [1157, 508] width 352 height 351
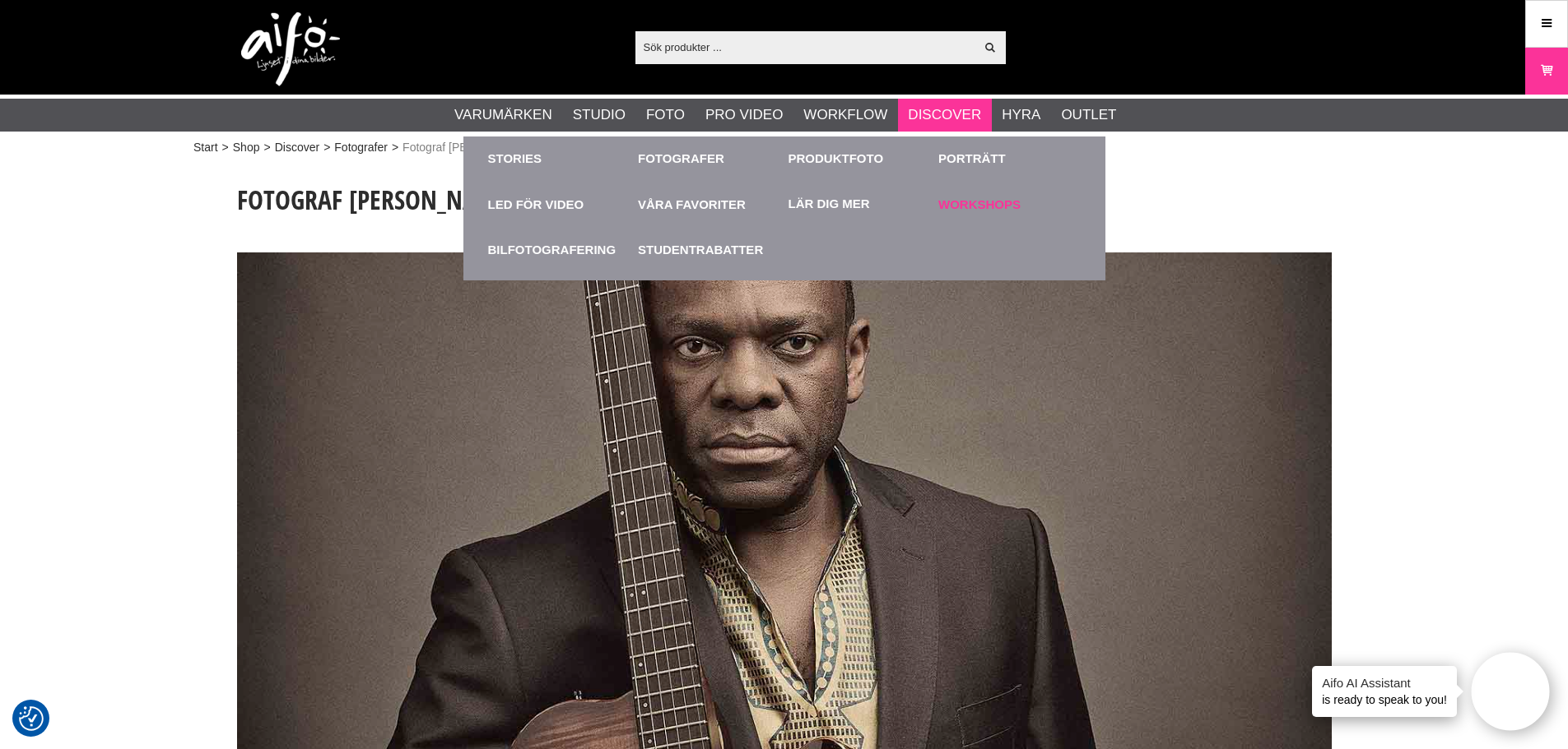
click at [989, 199] on link "Workshops" at bounding box center [1009, 204] width 143 height 45
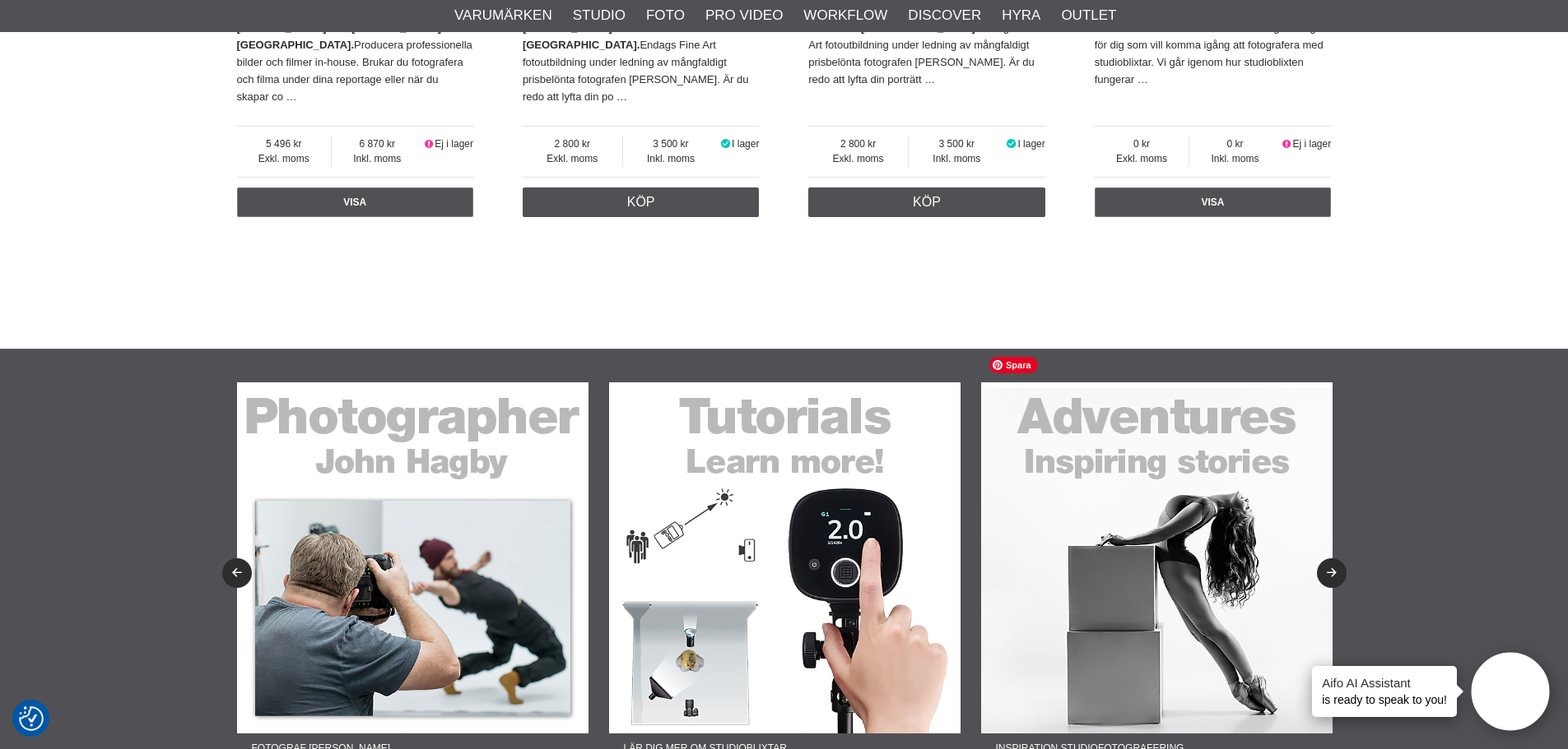
scroll to position [1558, 0]
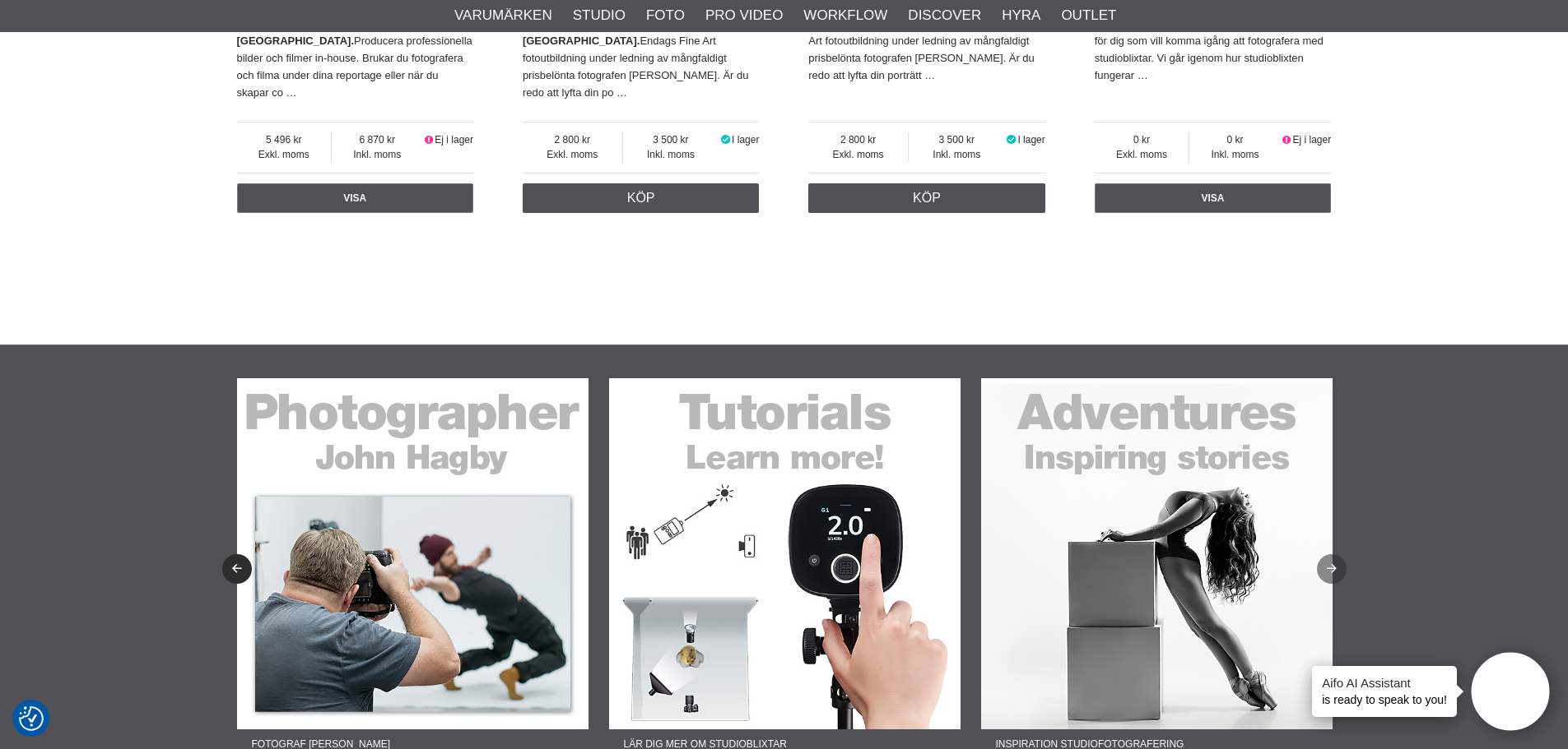
click at [1337, 555] on button "Next" at bounding box center [1331, 570] width 29 height 29
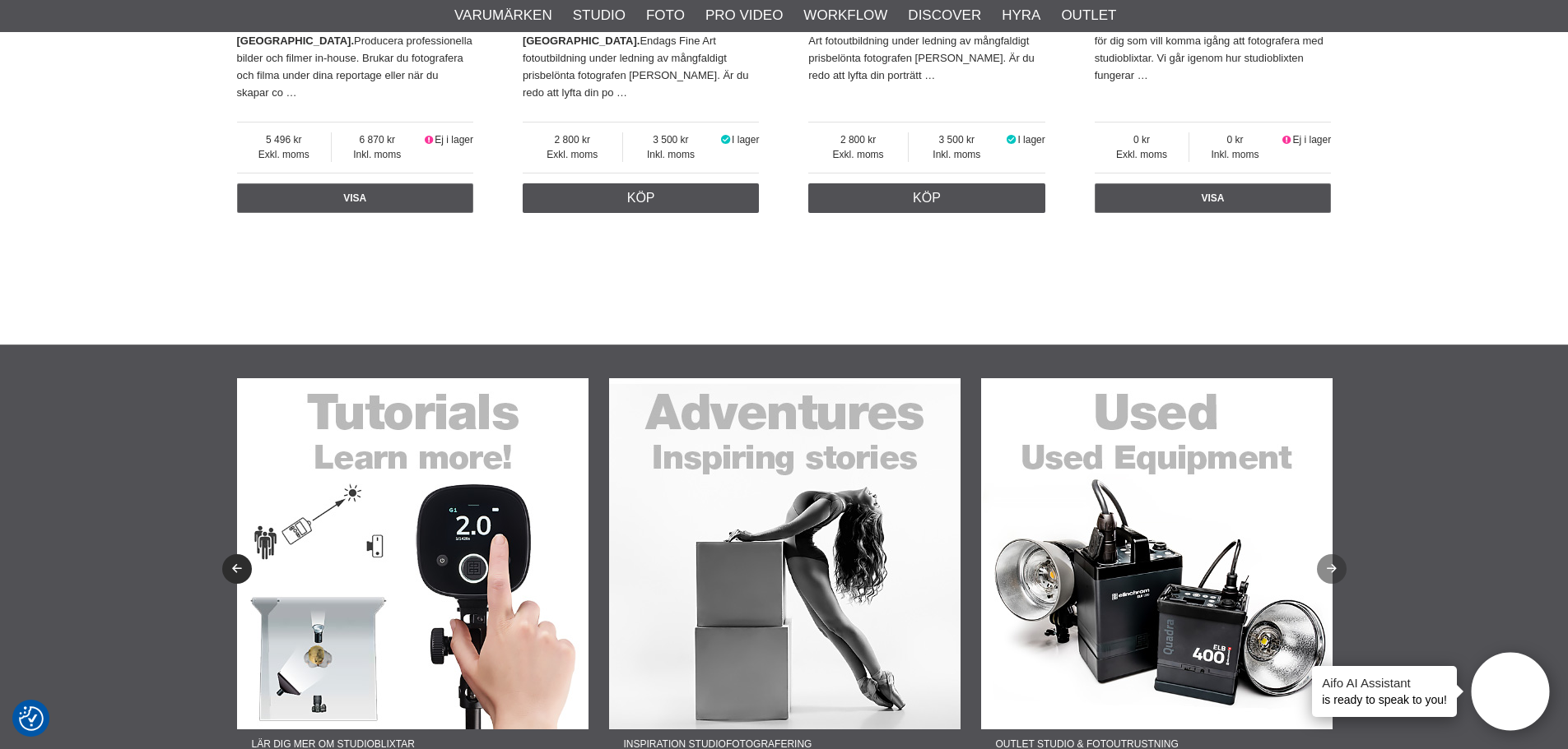
click at [1336, 564] on icon "Next" at bounding box center [1331, 570] width 14 height 11
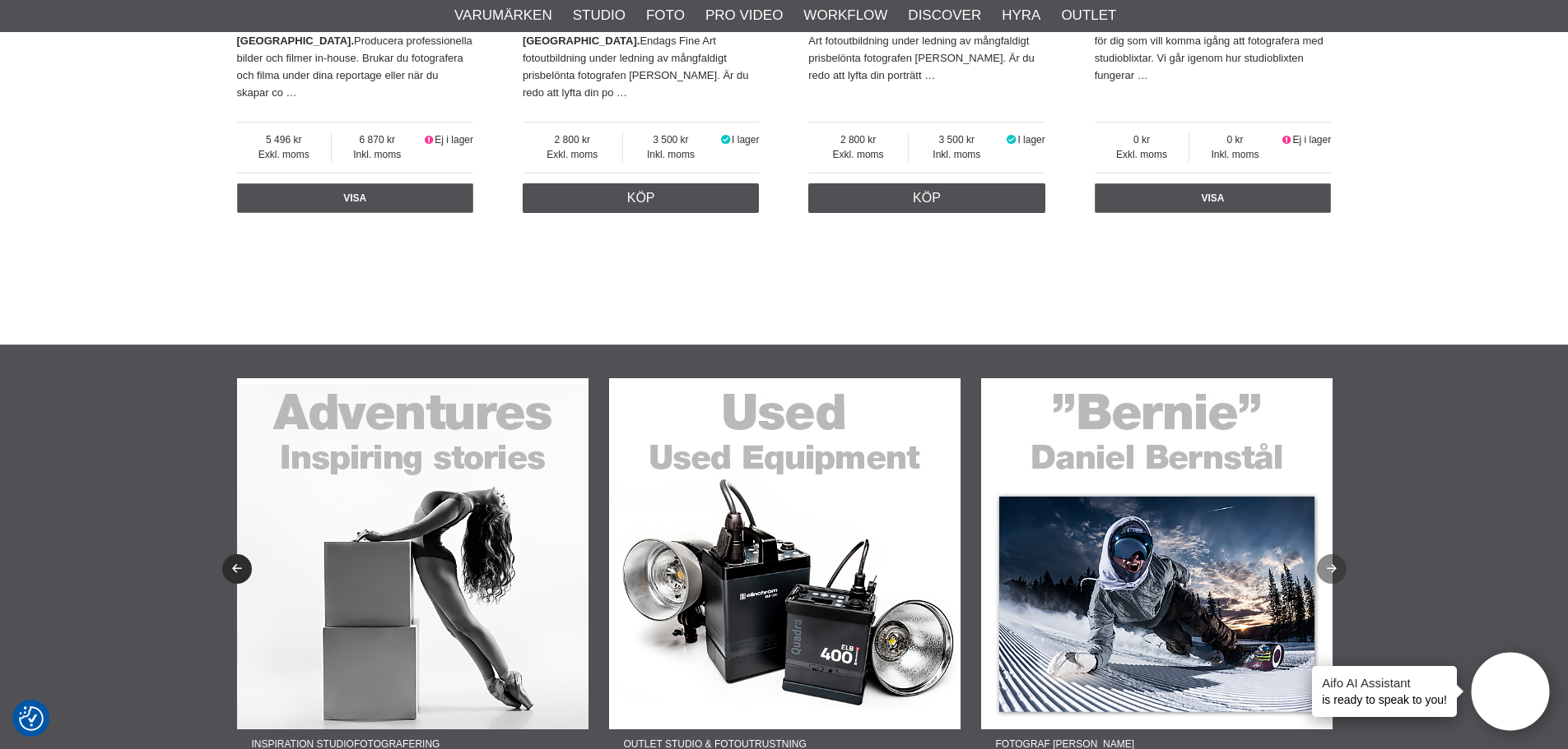
click at [1336, 564] on icon "Next" at bounding box center [1331, 570] width 14 height 11
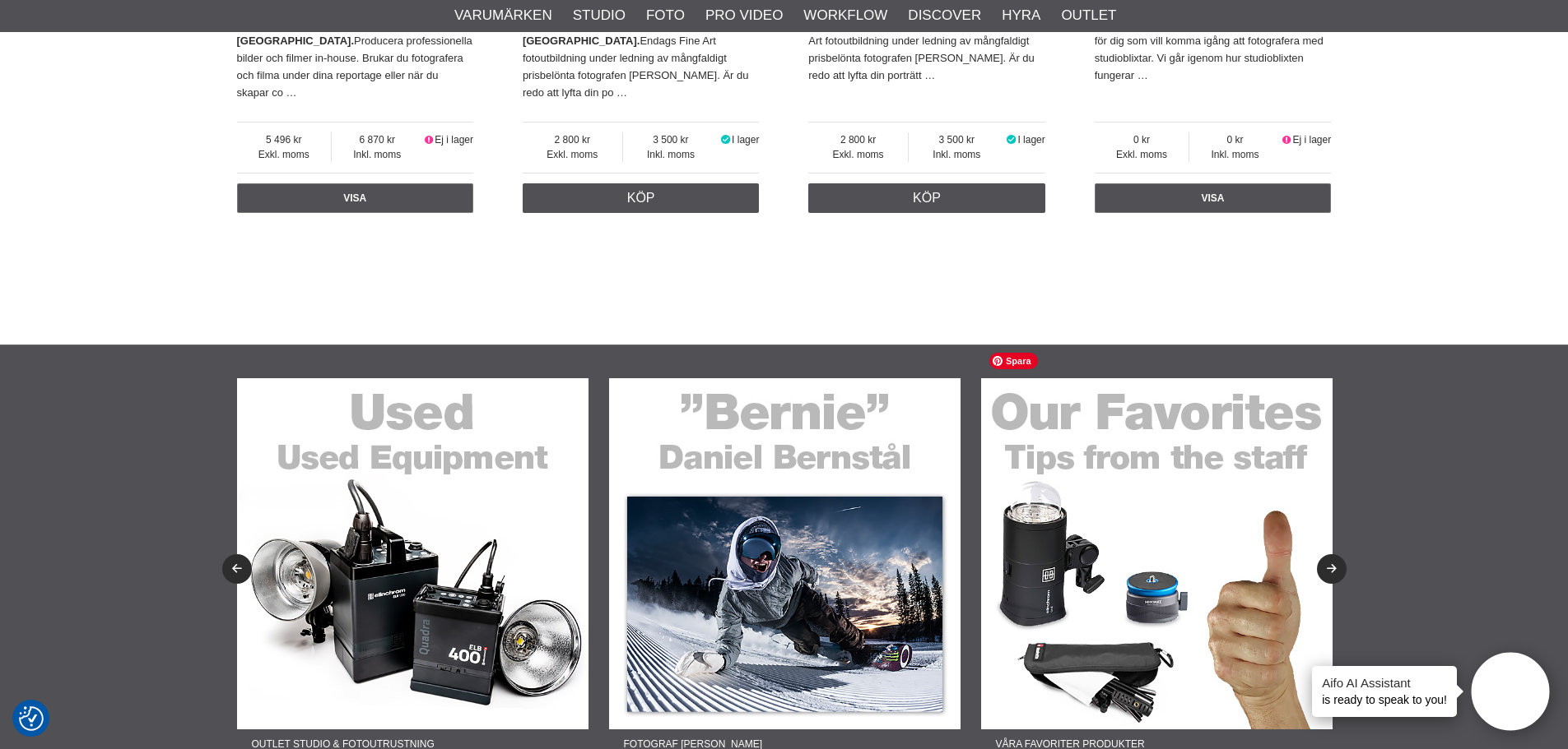
click at [1131, 501] on img at bounding box center [1157, 554] width 352 height 351
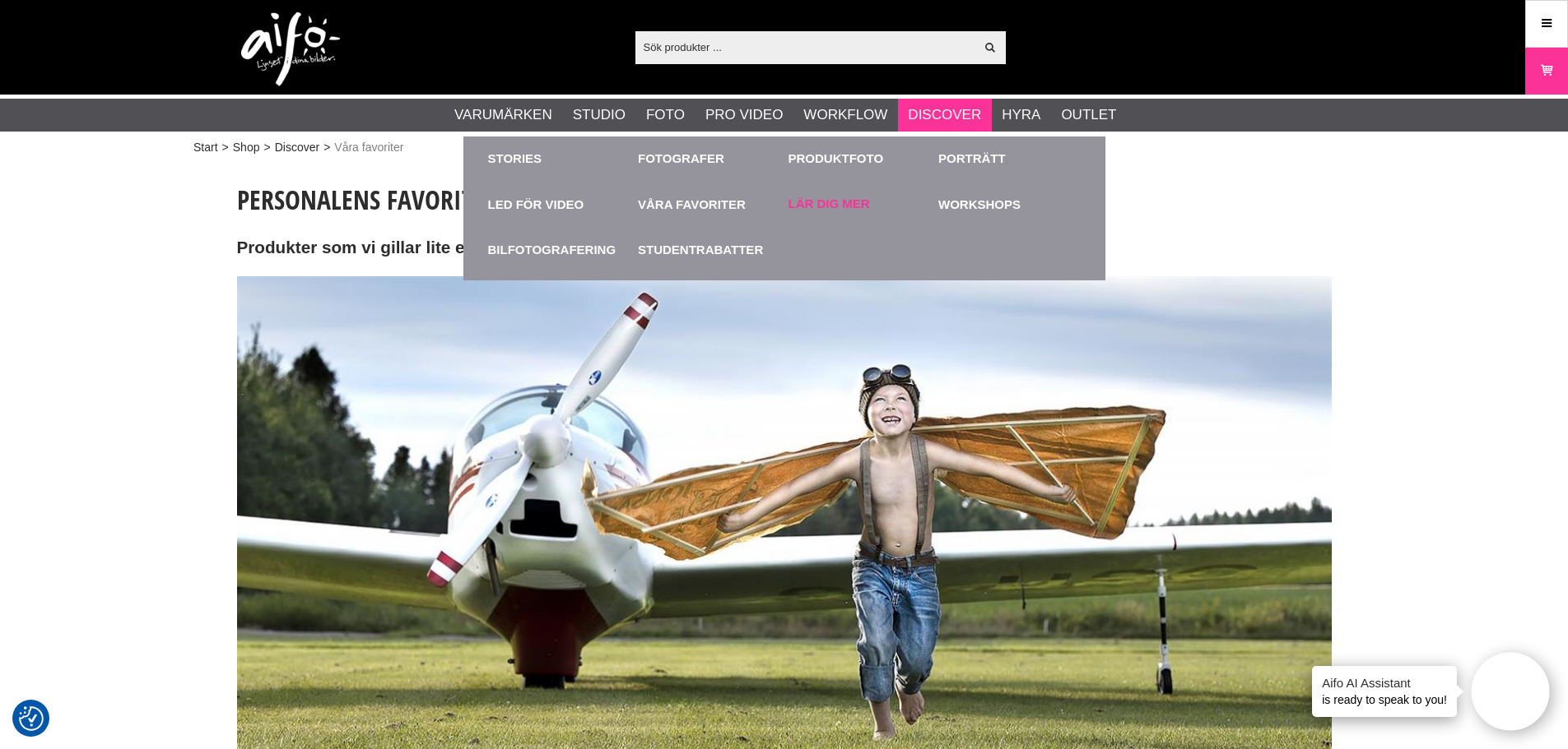
click at [842, 199] on link "Lär dig mer" at bounding box center [830, 204] width 82 height 19
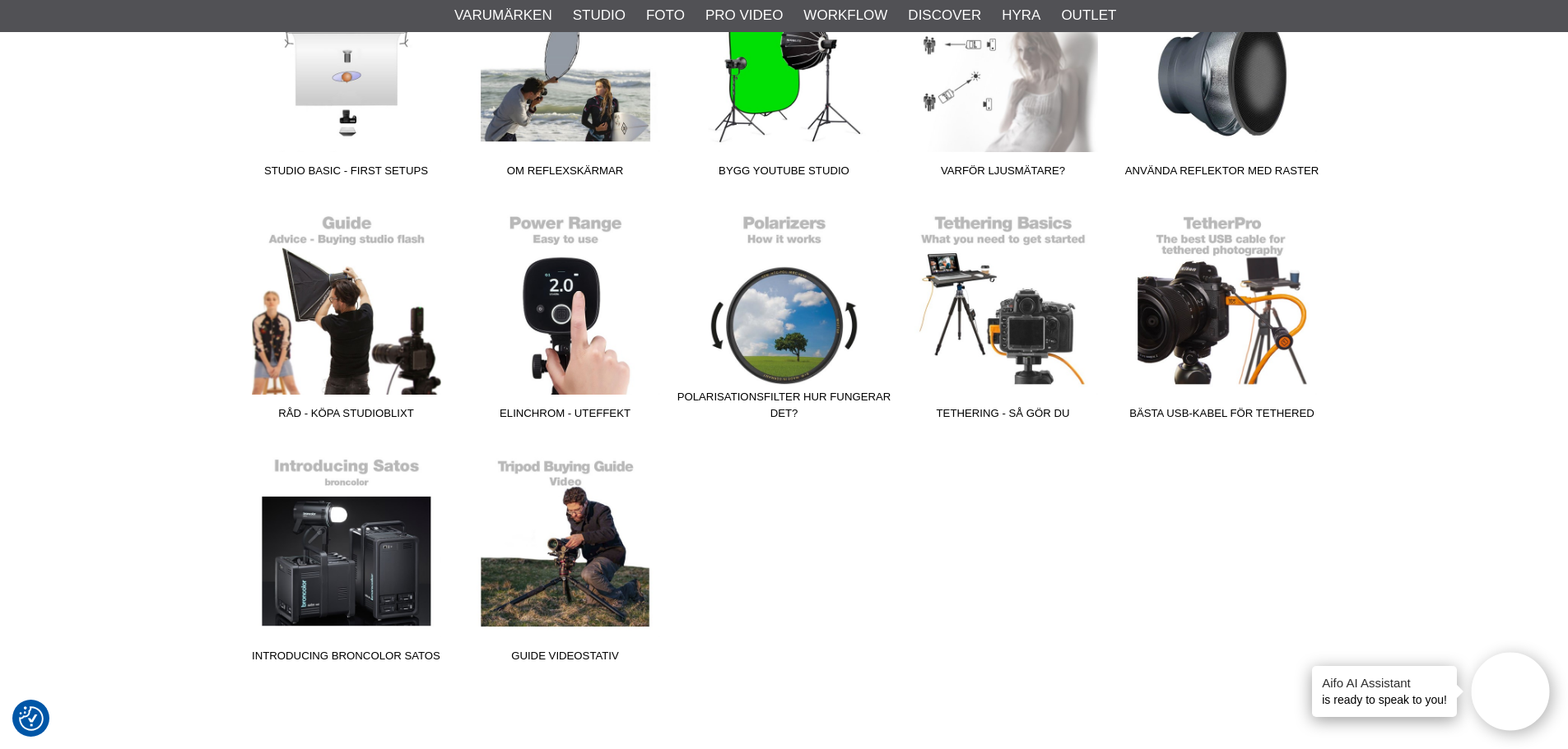
scroll to position [2761, 0]
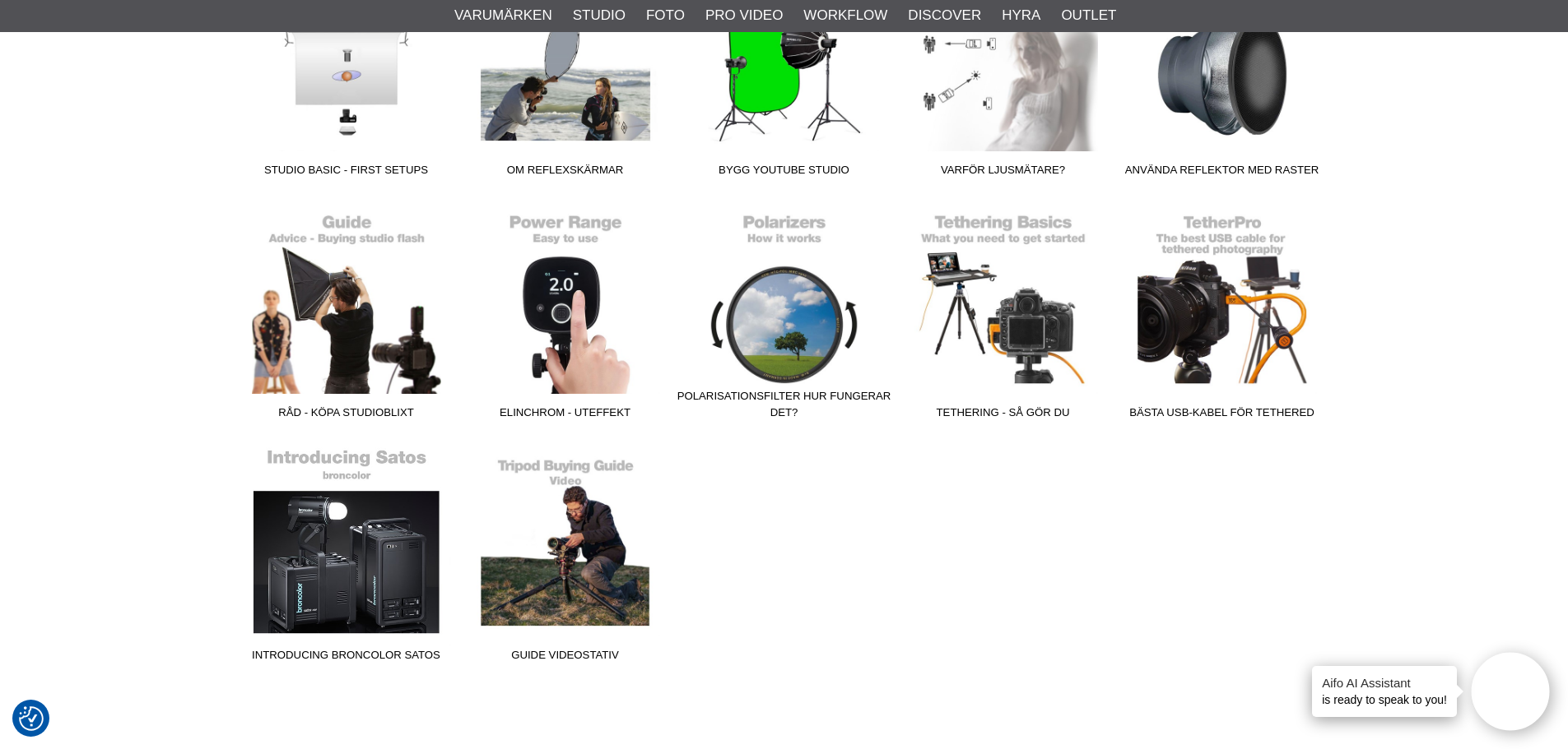
click at [354, 554] on link "Introducing broncolor Satos" at bounding box center [346, 558] width 219 height 222
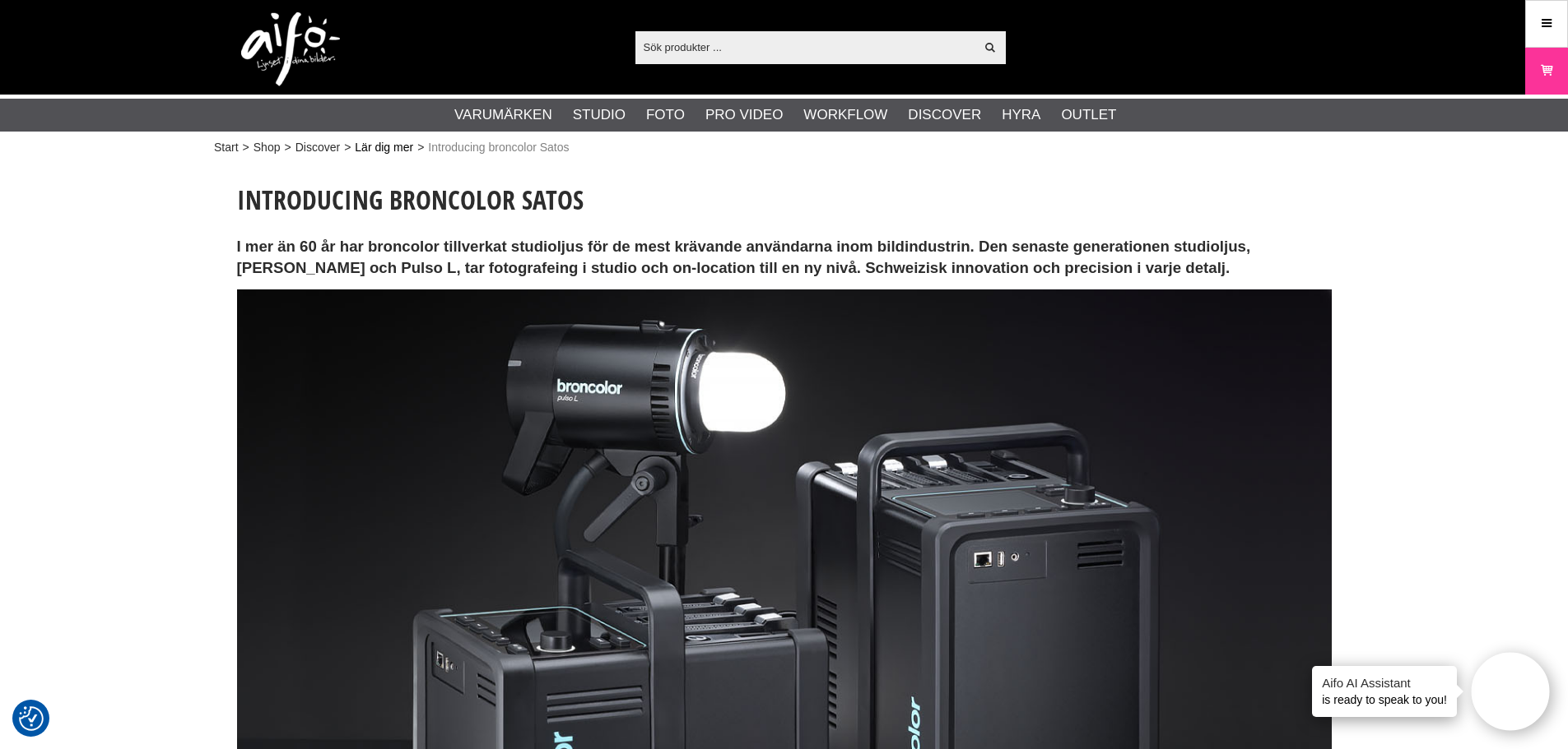
click at [377, 149] on link "Lär dig mer" at bounding box center [383, 147] width 58 height 17
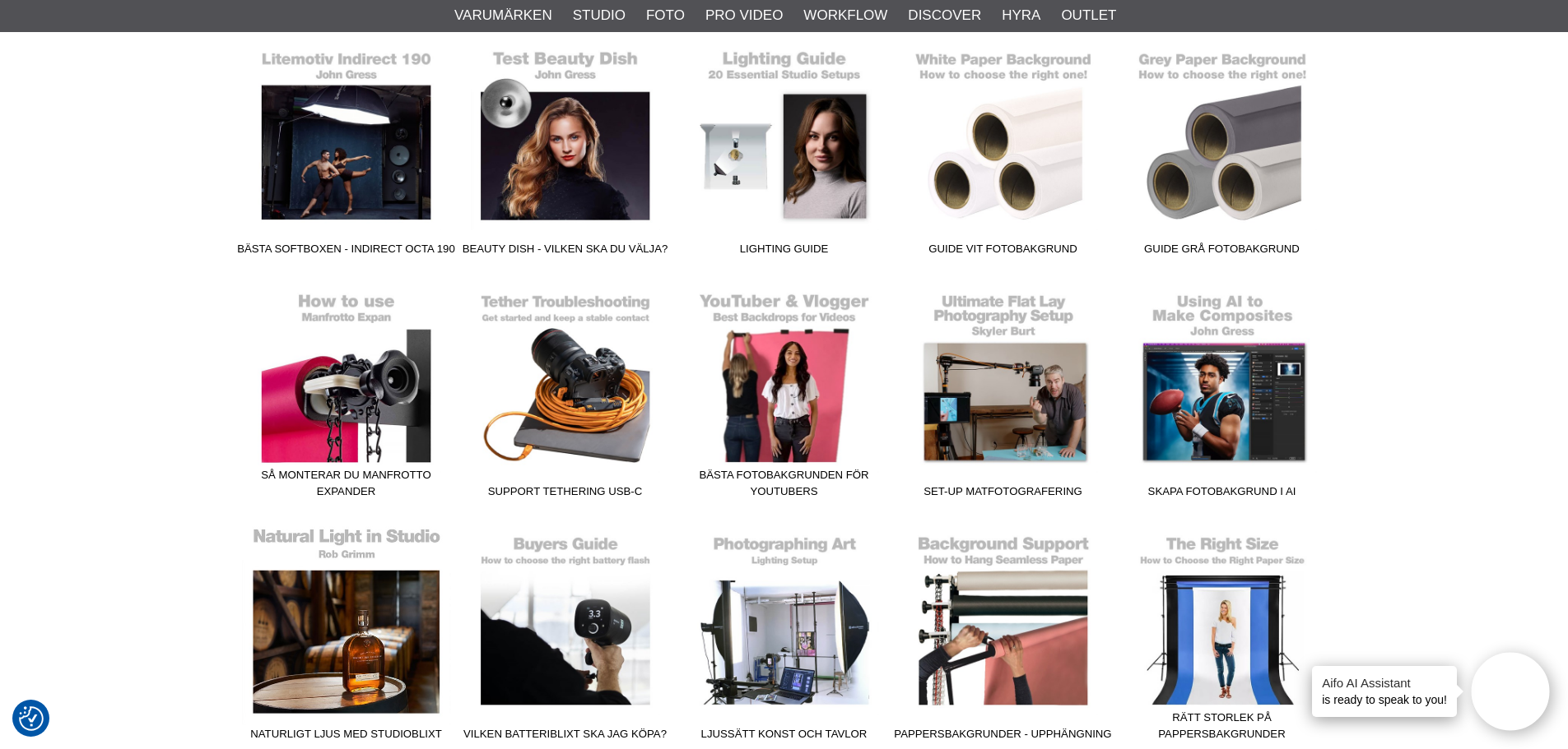
scroll to position [742, 0]
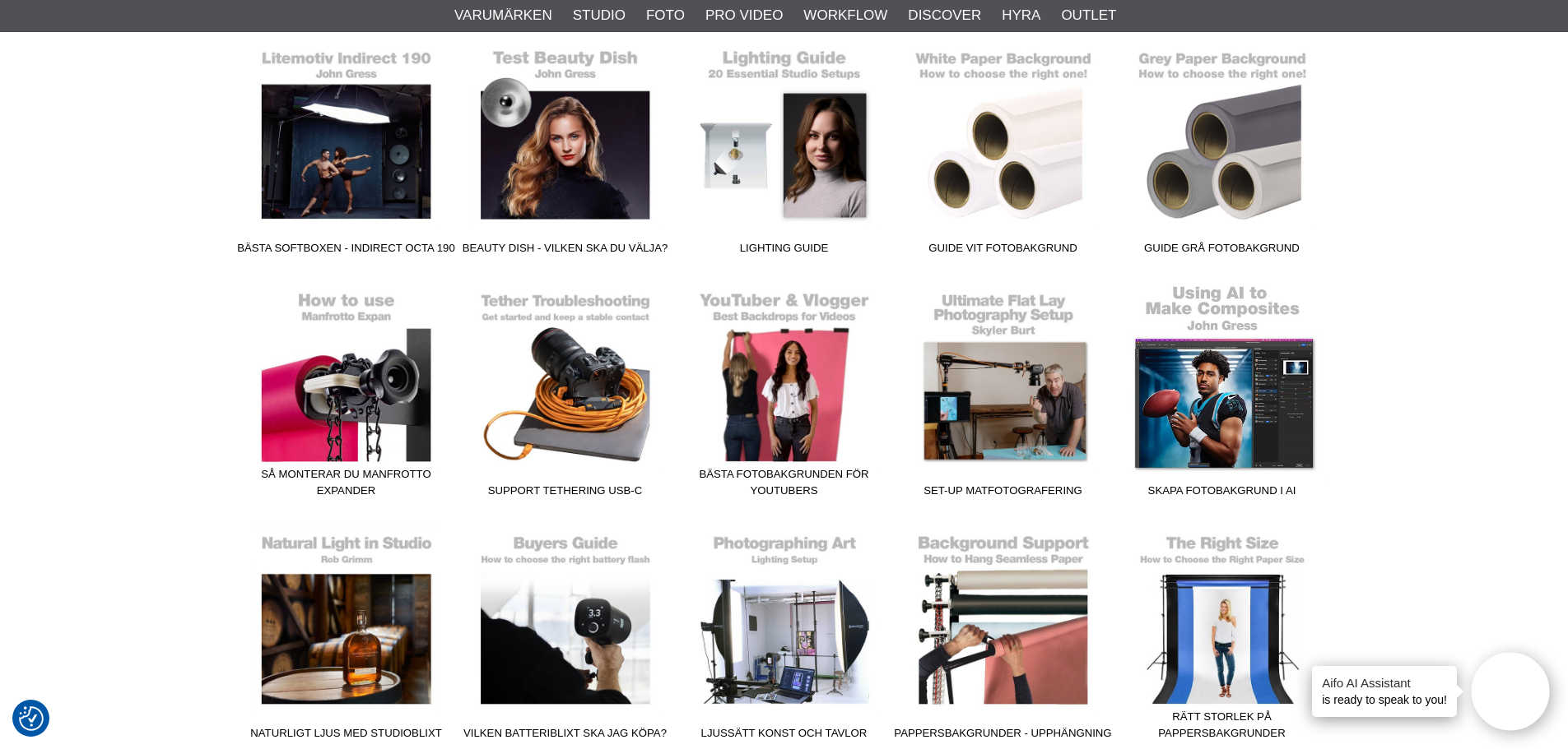
click at [1227, 395] on link "Skapa fotobakgrund i AI" at bounding box center [1223, 394] width 219 height 222
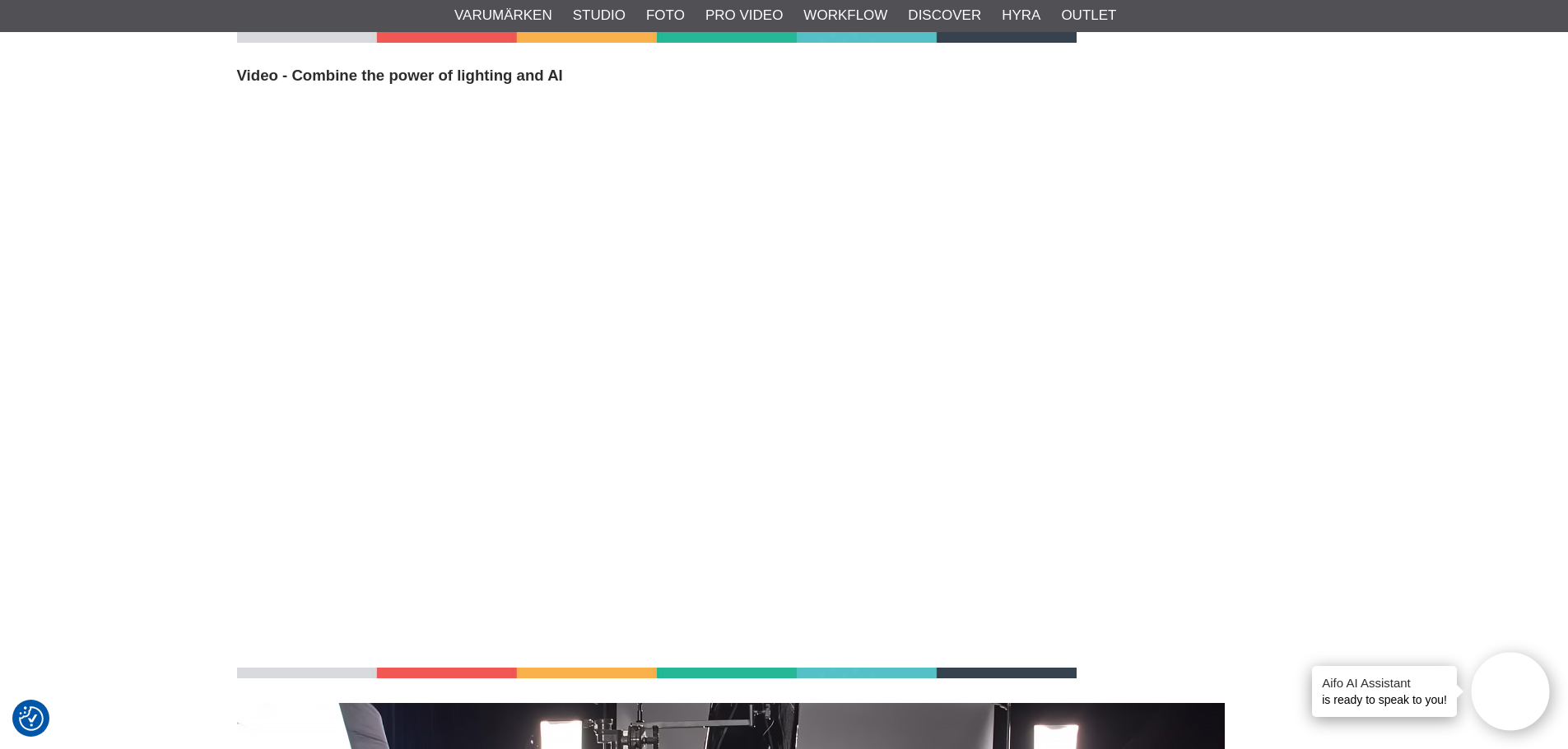
scroll to position [868, 0]
